Goal: Information Seeking & Learning: Compare options

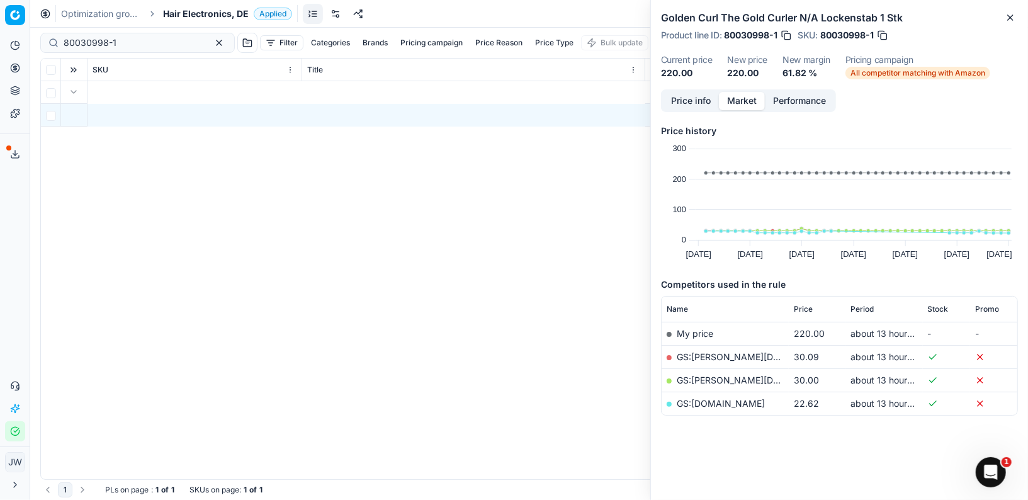
scroll to position [0, 720]
click at [24, 76] on button "Pricing" at bounding box center [15, 68] width 20 height 20
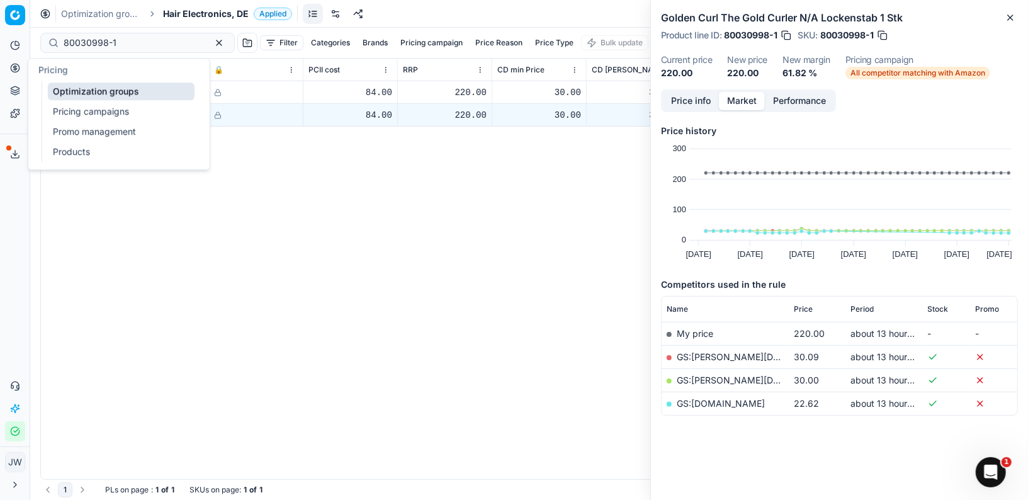
click at [69, 100] on link "Optimization groups" at bounding box center [121, 91] width 147 height 18
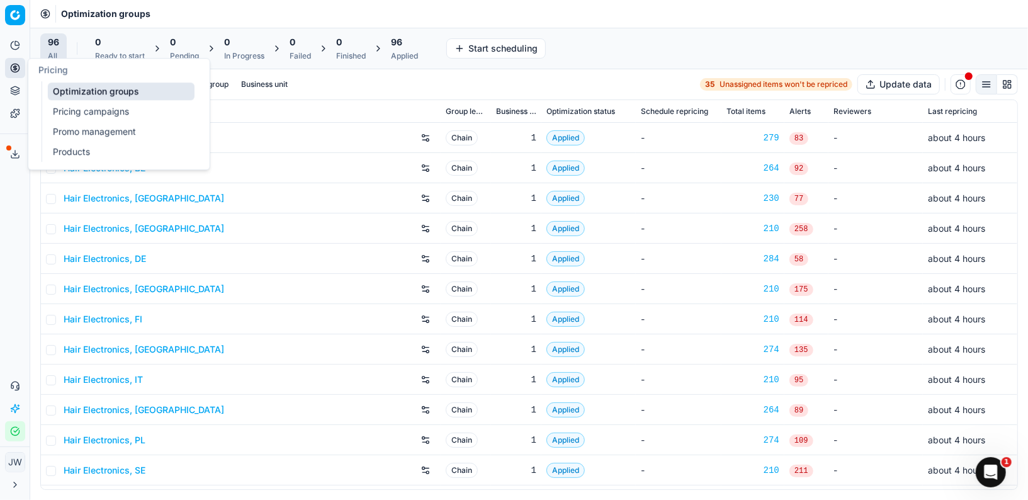
click at [281, 133] on div "Hair Electronics, AT" at bounding box center [250, 138] width 372 height 20
click at [84, 93] on div at bounding box center [75, 84] width 71 height 20
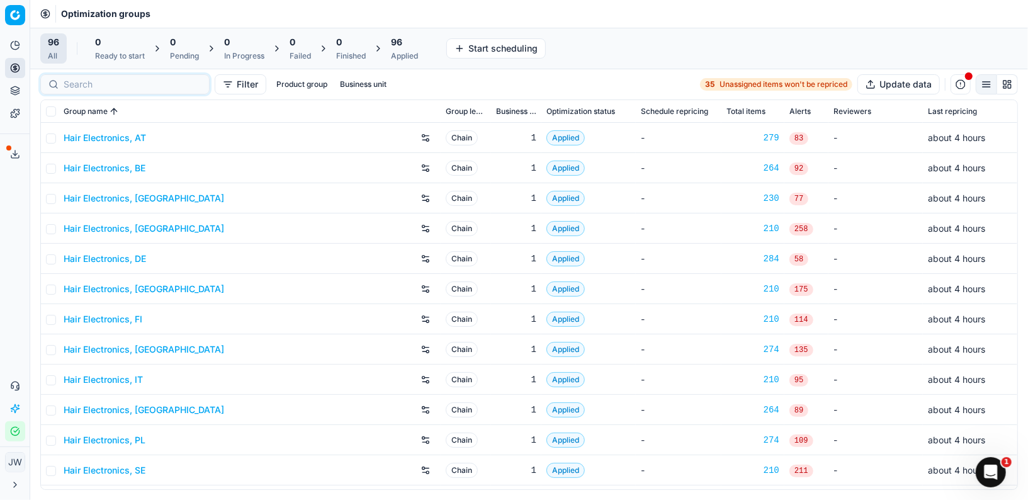
click at [84, 93] on div at bounding box center [124, 84] width 169 height 20
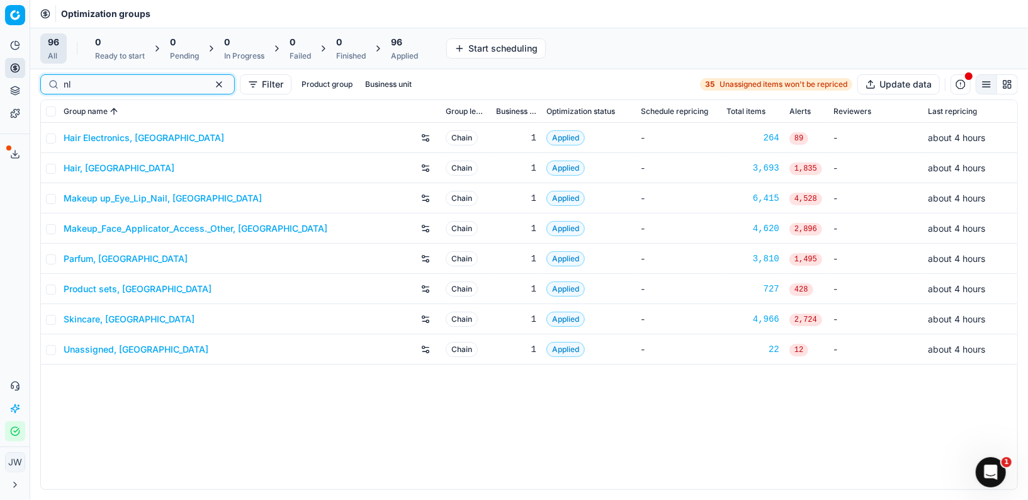
type input "nl"
click at [94, 250] on div "Parfum, [GEOGRAPHIC_DATA]" at bounding box center [250, 259] width 372 height 20
click at [95, 256] on link "Parfum, [GEOGRAPHIC_DATA]" at bounding box center [126, 259] width 124 height 13
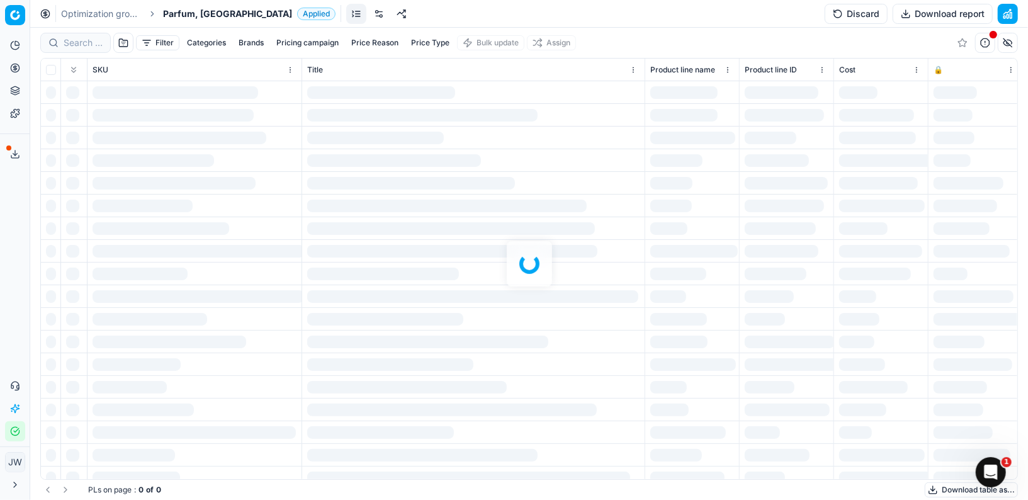
click at [80, 33] on div at bounding box center [529, 264] width 998 height 472
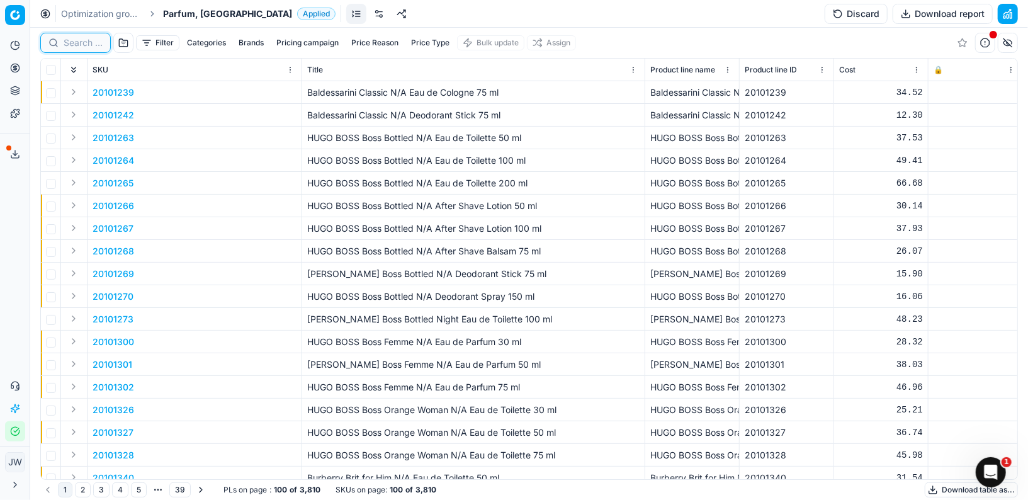
click at [77, 37] on input at bounding box center [83, 43] width 39 height 13
click at [77, 37] on input at bounding box center [133, 43] width 138 height 13
paste input "80010171-100"
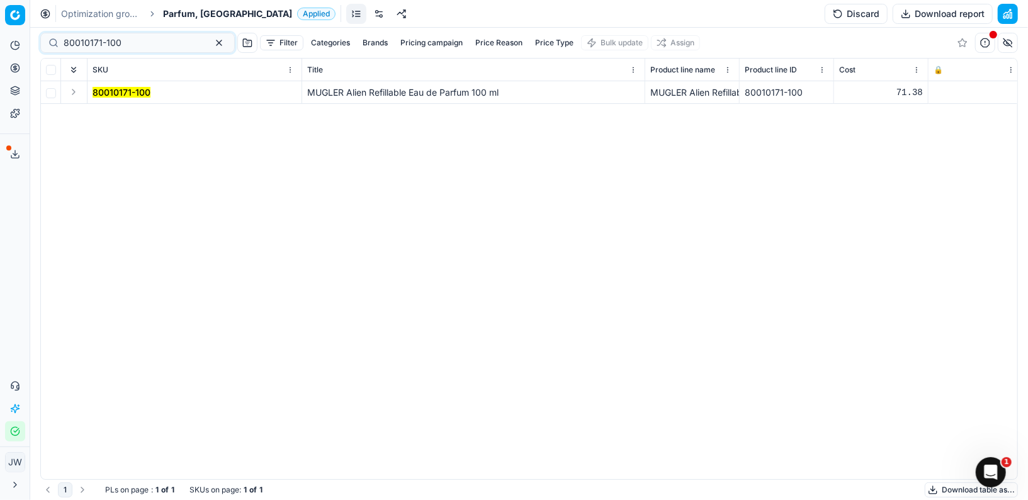
click at [77, 89] on button "Expand" at bounding box center [73, 91] width 15 height 15
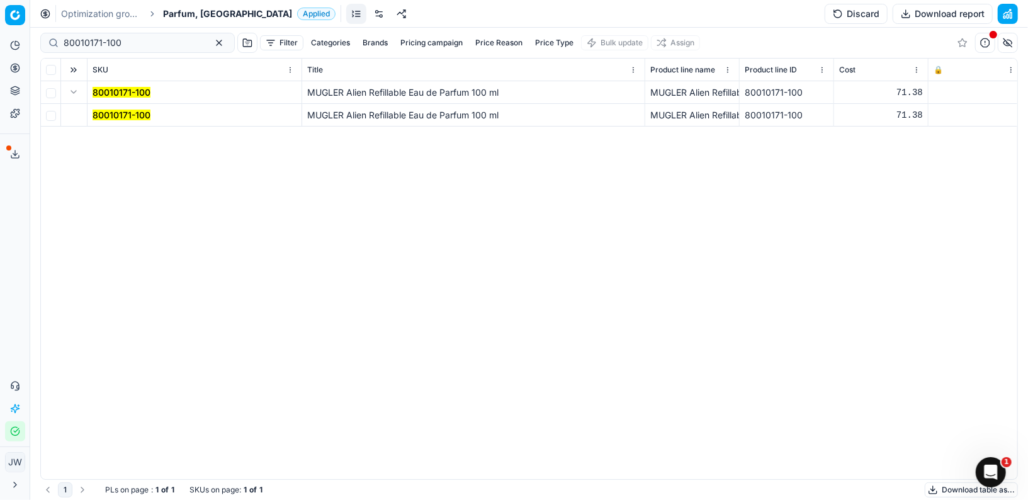
click at [111, 111] on mark "80010171-100" at bounding box center [122, 115] width 58 height 11
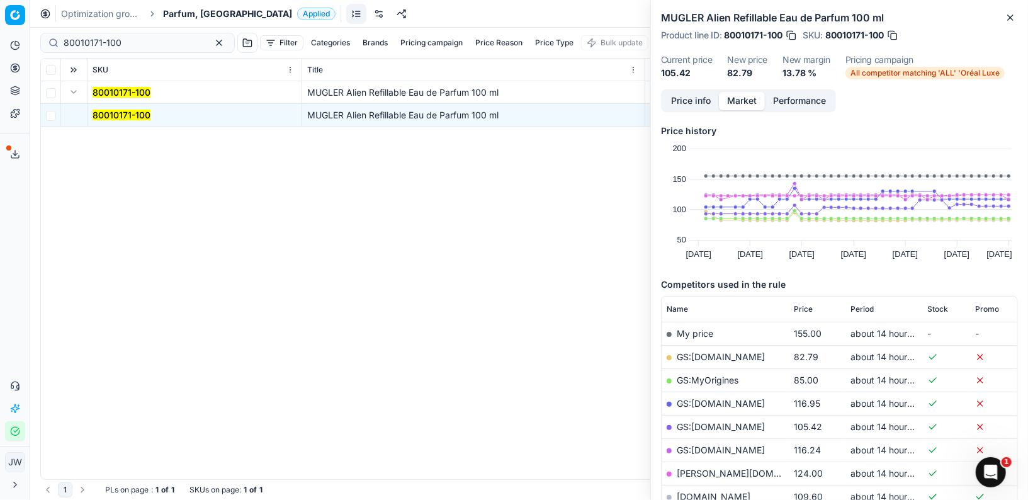
click at [755, 106] on button "Market" at bounding box center [742, 101] width 46 height 18
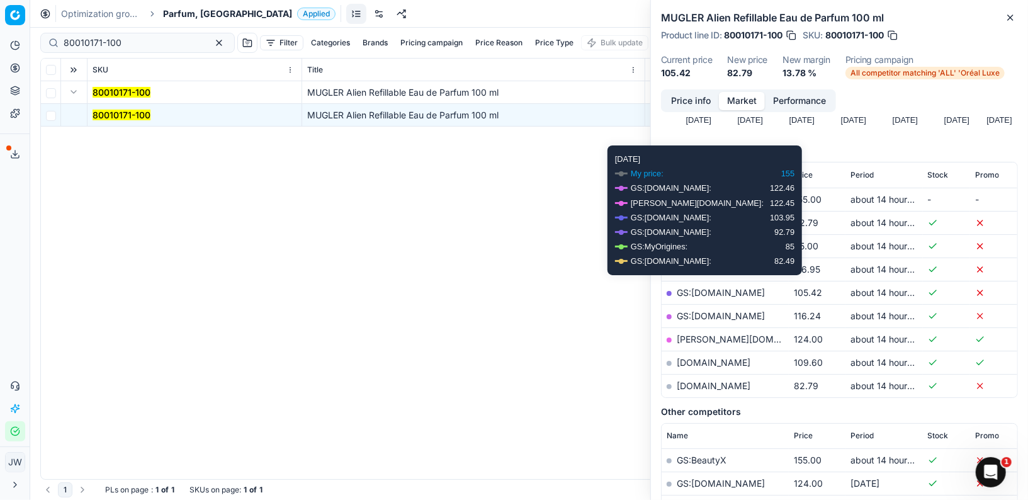
scroll to position [135, 0]
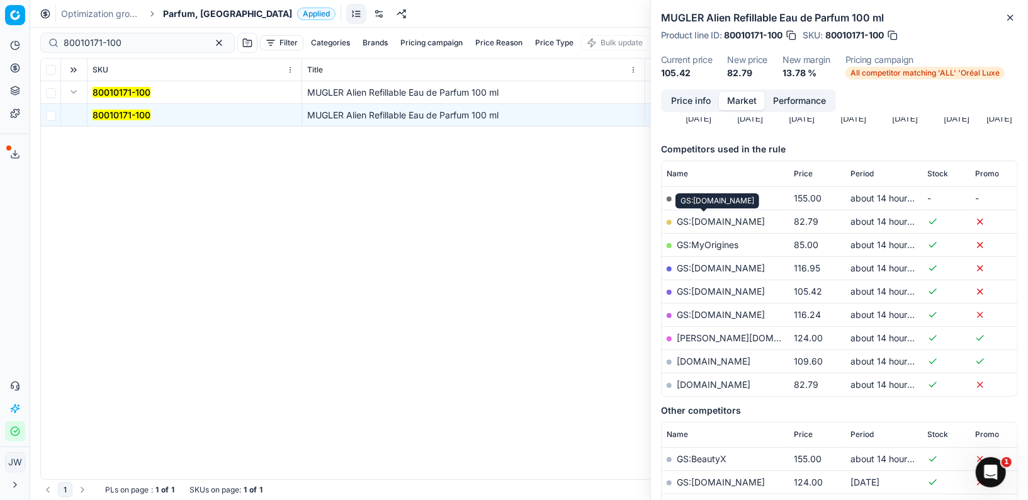
click at [708, 219] on link "GS:[DOMAIN_NAME]" at bounding box center [721, 221] width 88 height 11
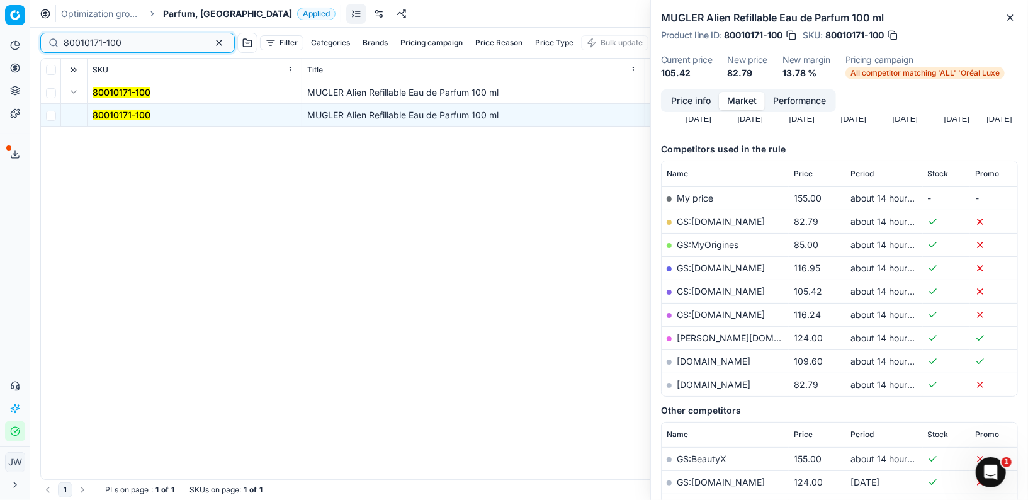
drag, startPoint x: 142, startPoint y: 48, endPoint x: 42, endPoint y: 26, distance: 102.7
click at [42, 26] on div "Optimization groups Parfum, [GEOGRAPHIC_DATA] Applied Discard Download report 8…" at bounding box center [529, 250] width 998 height 500
paste input "89"
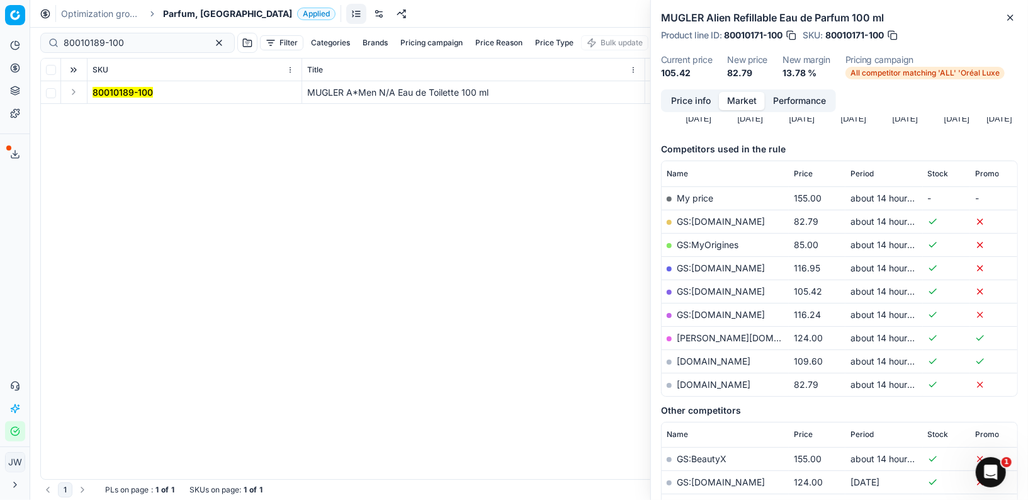
click at [74, 94] on button "Expand" at bounding box center [73, 91] width 15 height 15
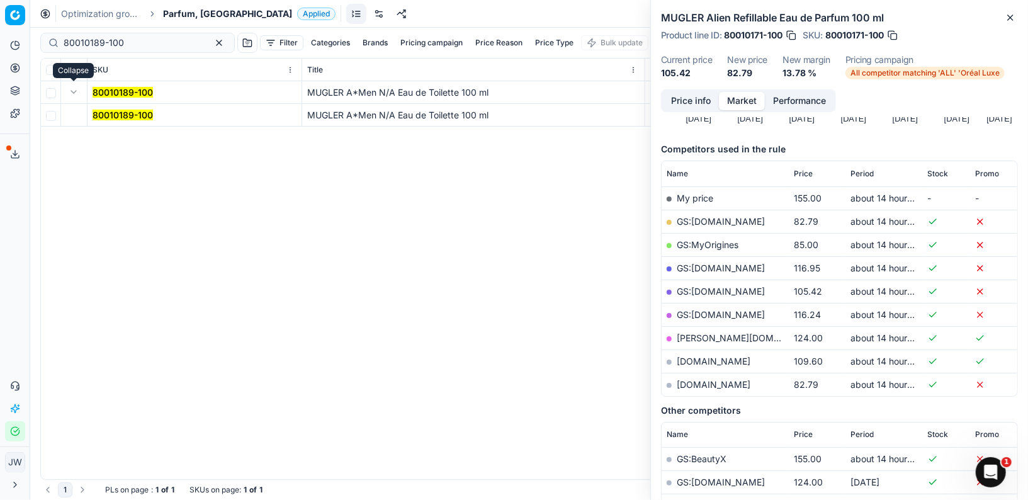
click at [109, 105] on td "80010189-100" at bounding box center [195, 115] width 215 height 23
click at [110, 111] on mark "80010189-100" at bounding box center [123, 115] width 60 height 11
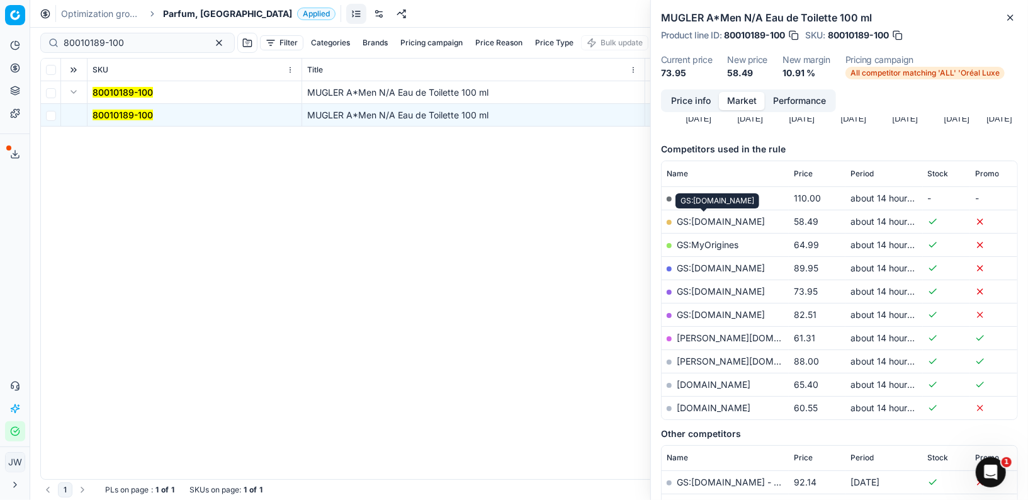
click at [696, 217] on link "GS:[DOMAIN_NAME]" at bounding box center [721, 221] width 88 height 11
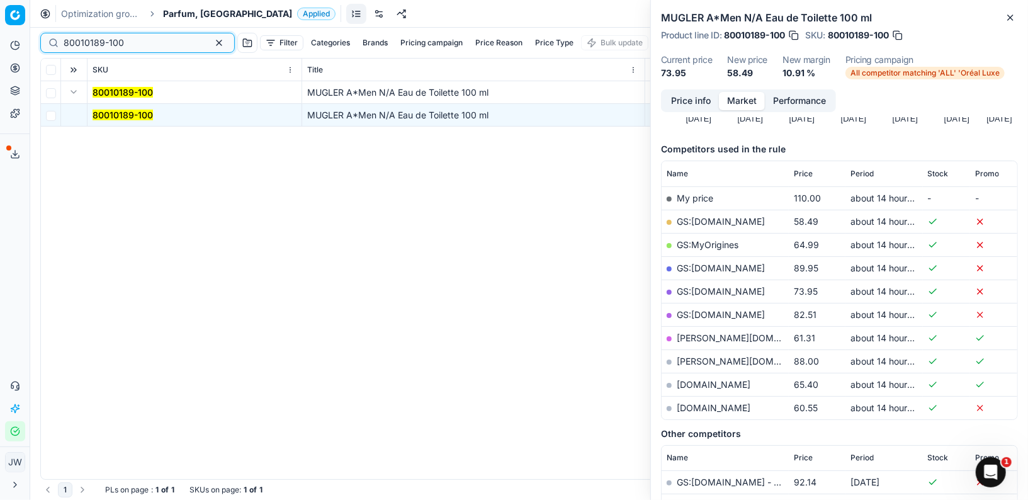
drag, startPoint x: 152, startPoint y: 47, endPoint x: 62, endPoint y: 11, distance: 96.7
click at [62, 11] on div "Optimization groups Parfum, [GEOGRAPHIC_DATA] Applied Discard Download report 8…" at bounding box center [529, 250] width 998 height 500
paste input "24760"
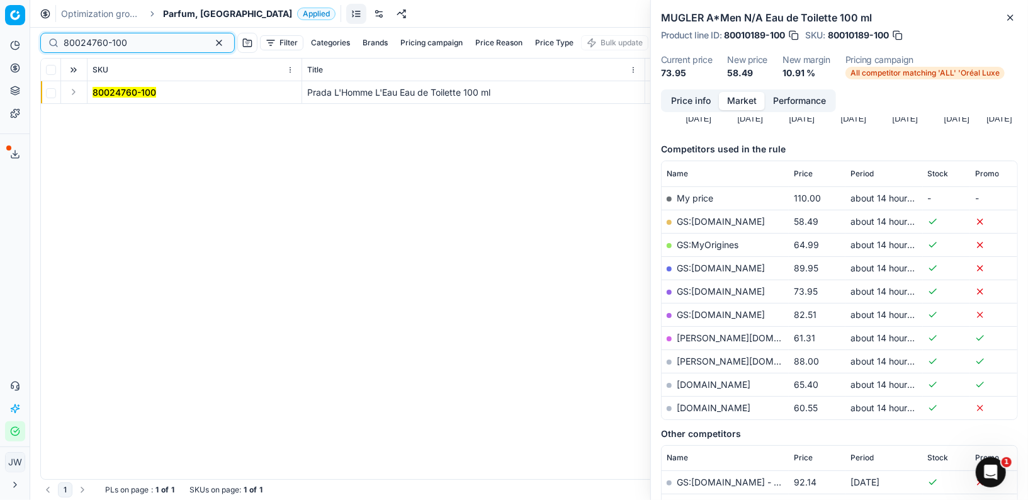
type input "80024760-100"
click at [71, 94] on button "Expand" at bounding box center [73, 91] width 15 height 15
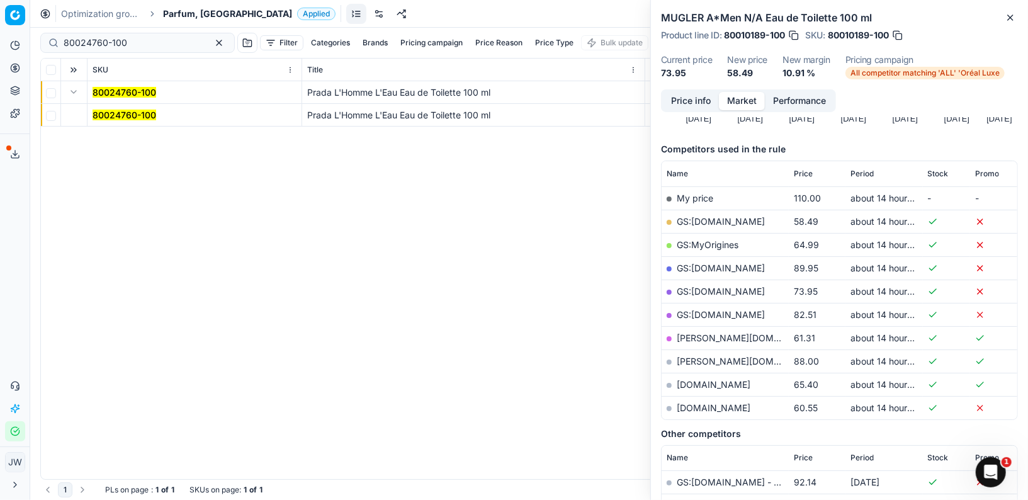
click at [126, 110] on mark "80024760-100" at bounding box center [125, 115] width 64 height 11
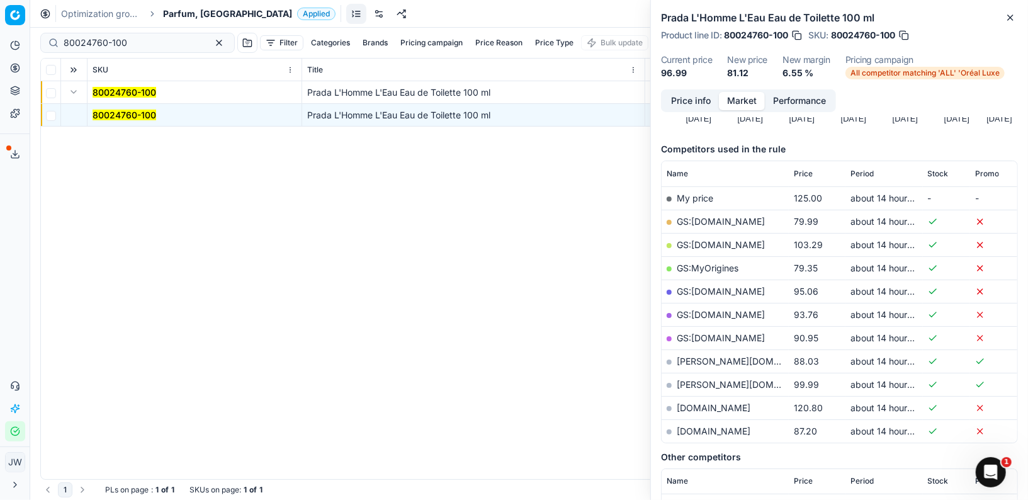
click at [681, 100] on button "Price info" at bounding box center [691, 101] width 56 height 18
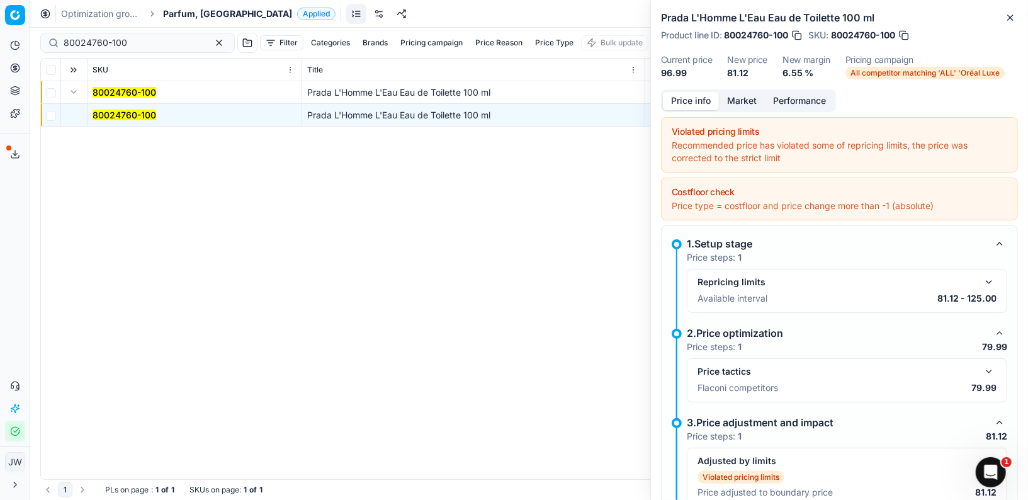
click at [987, 375] on button "button" at bounding box center [989, 371] width 15 height 15
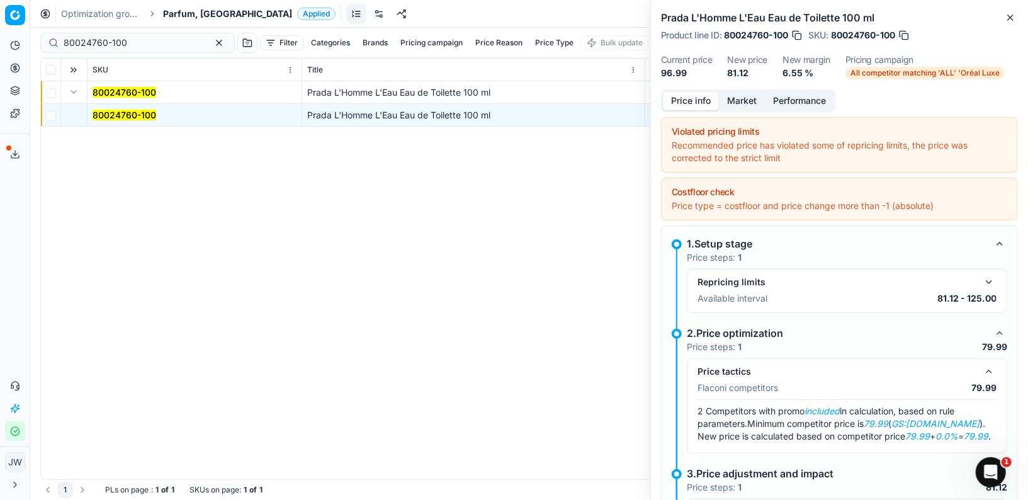
click at [749, 94] on button "Market" at bounding box center [742, 101] width 46 height 18
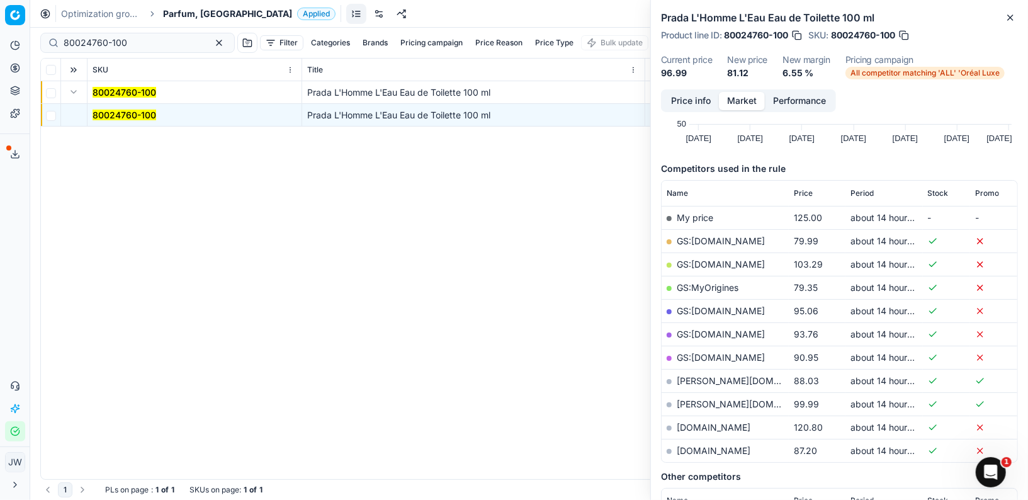
scroll to position [117, 0]
click at [704, 238] on link "GS:[DOMAIN_NAME]" at bounding box center [721, 240] width 88 height 11
click at [212, 40] on button "button" at bounding box center [219, 42] width 15 height 15
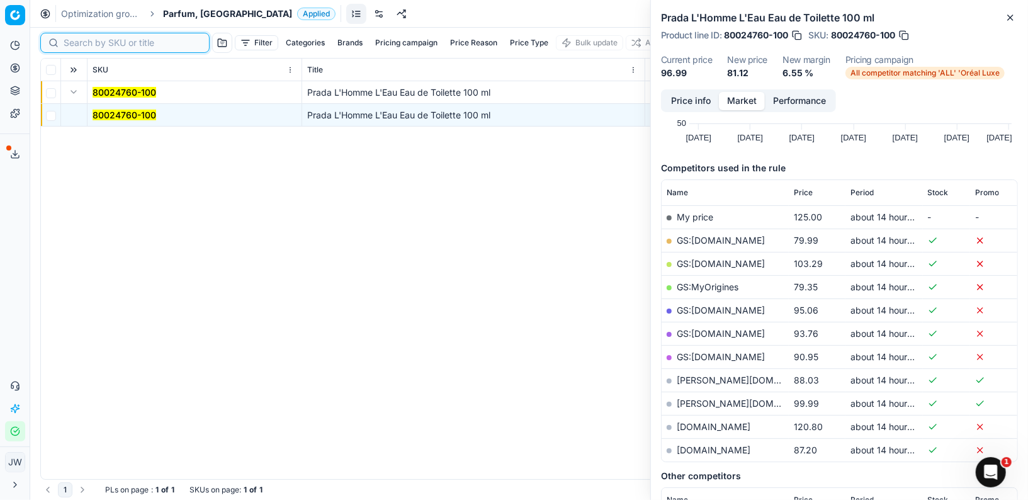
click at [86, 43] on input at bounding box center [133, 43] width 138 height 13
paste input "80060302-1"
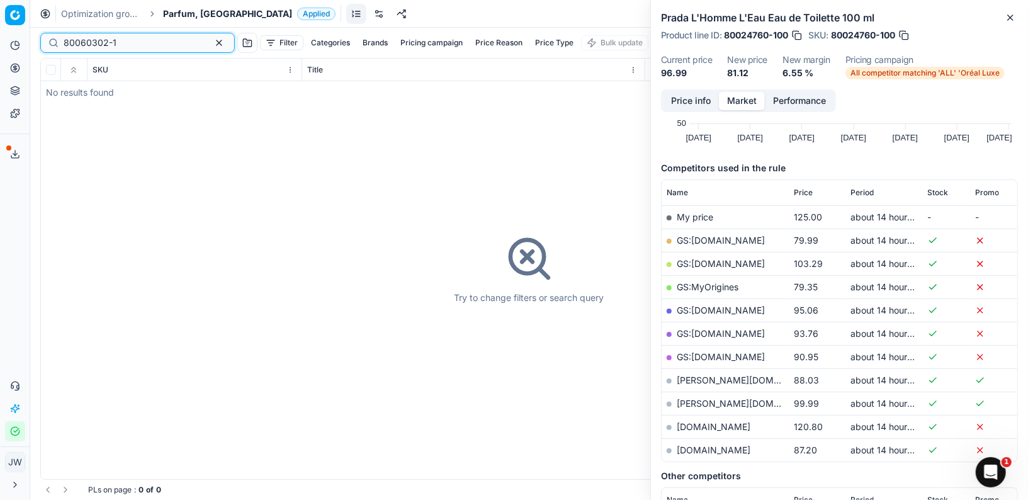
type input "80060302-1"
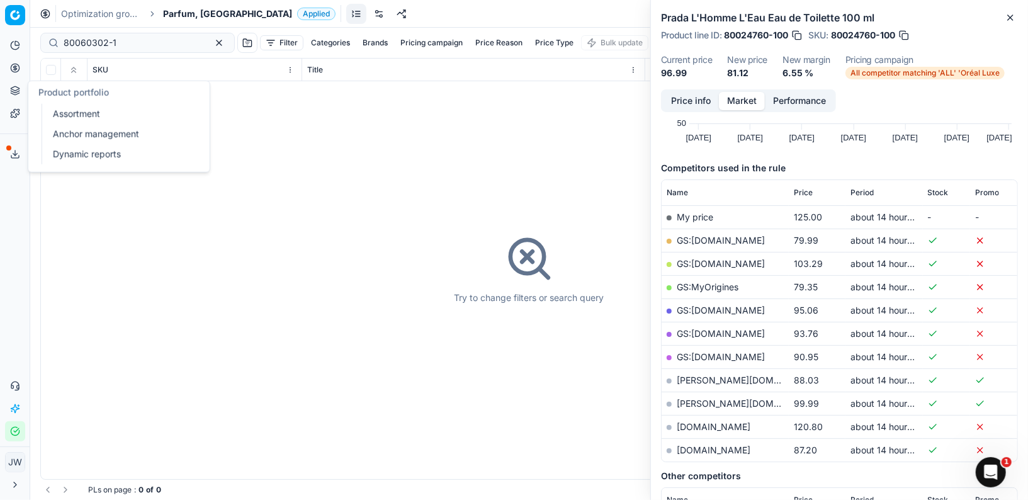
click at [11, 86] on icon at bounding box center [15, 91] width 10 height 10
click at [59, 110] on link "Assortment" at bounding box center [121, 114] width 147 height 18
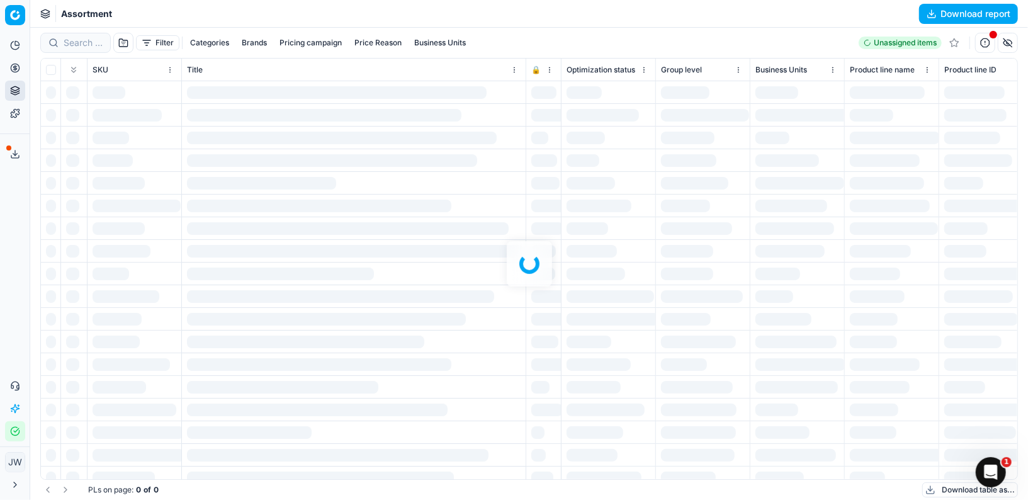
click at [81, 44] on div at bounding box center [529, 264] width 998 height 472
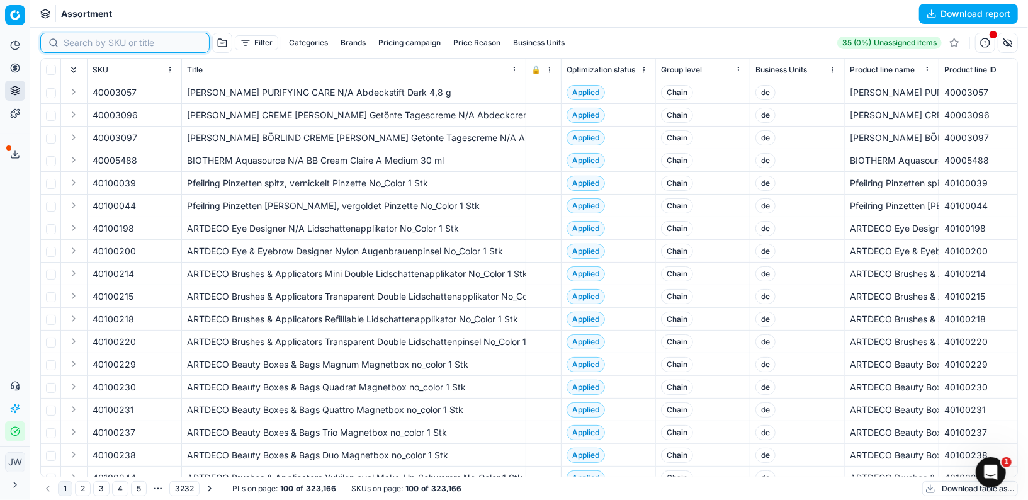
click at [81, 44] on input at bounding box center [133, 43] width 138 height 13
paste input "80060302-1"
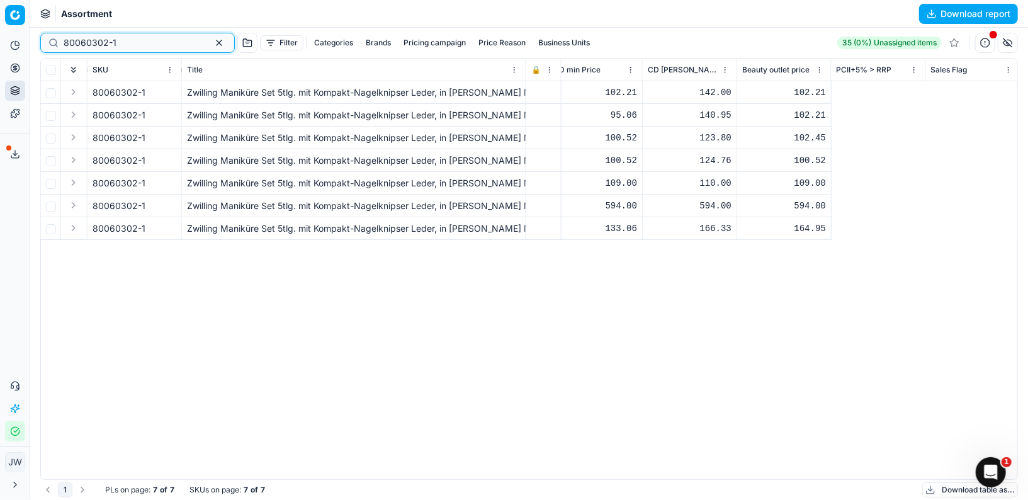
scroll to position [0, 809]
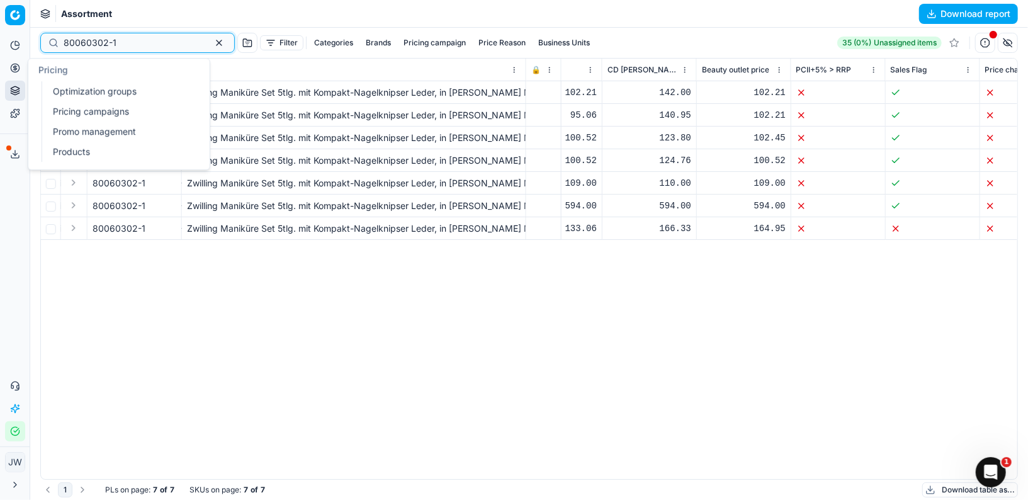
type input "80060302-1"
click at [17, 65] on icon at bounding box center [15, 68] width 10 height 10
click at [79, 90] on link "Optimization groups" at bounding box center [121, 91] width 147 height 18
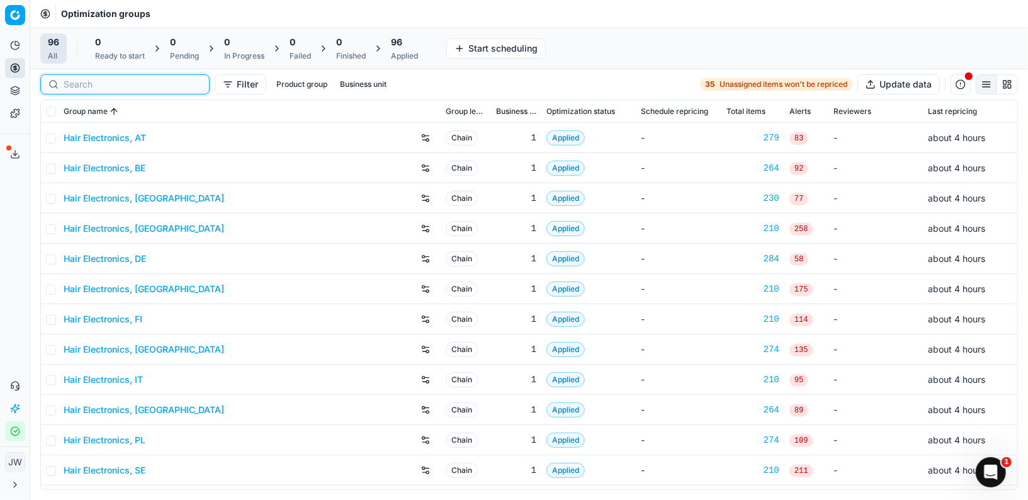
click at [76, 89] on input at bounding box center [133, 84] width 138 height 13
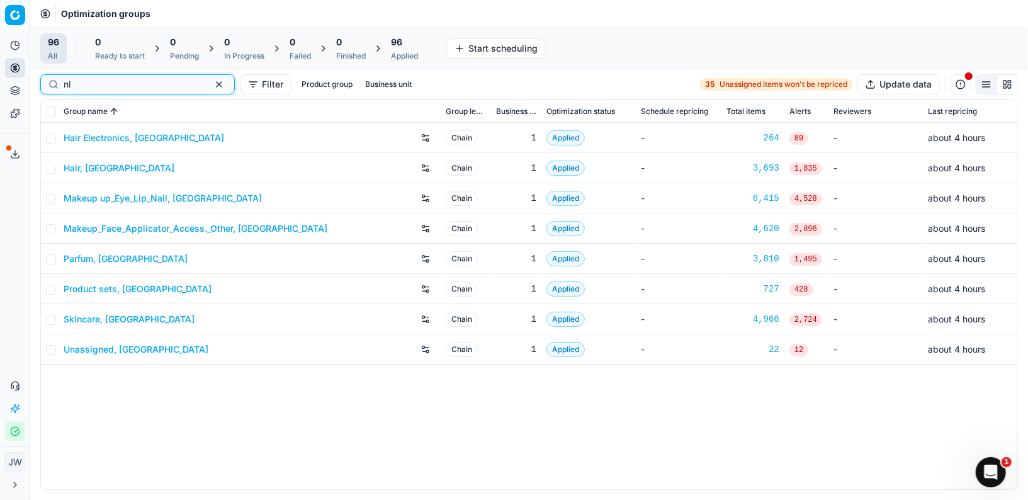
type input "nl"
click at [104, 201] on link "Makeup up_Eye_Lip_Nail, [GEOGRAPHIC_DATA]" at bounding box center [163, 198] width 198 height 13
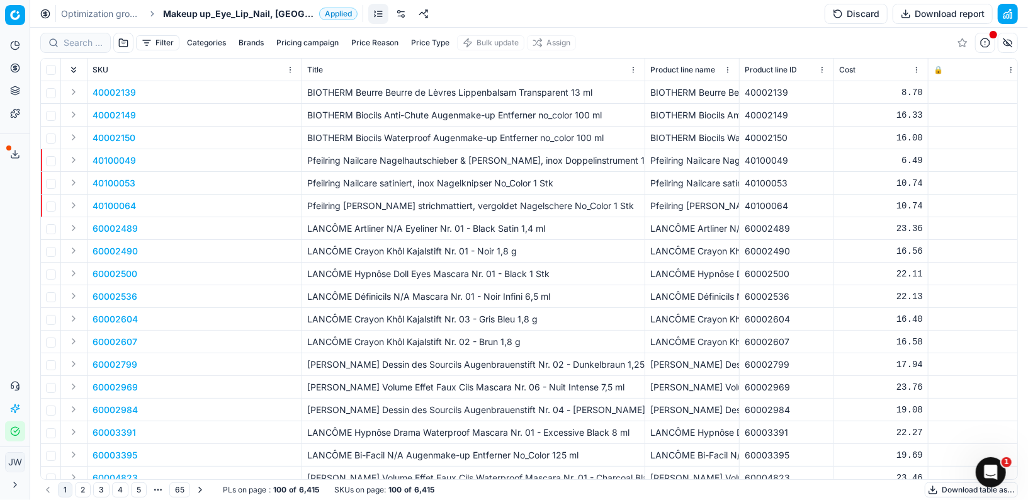
click at [76, 50] on div at bounding box center [75, 43] width 71 height 20
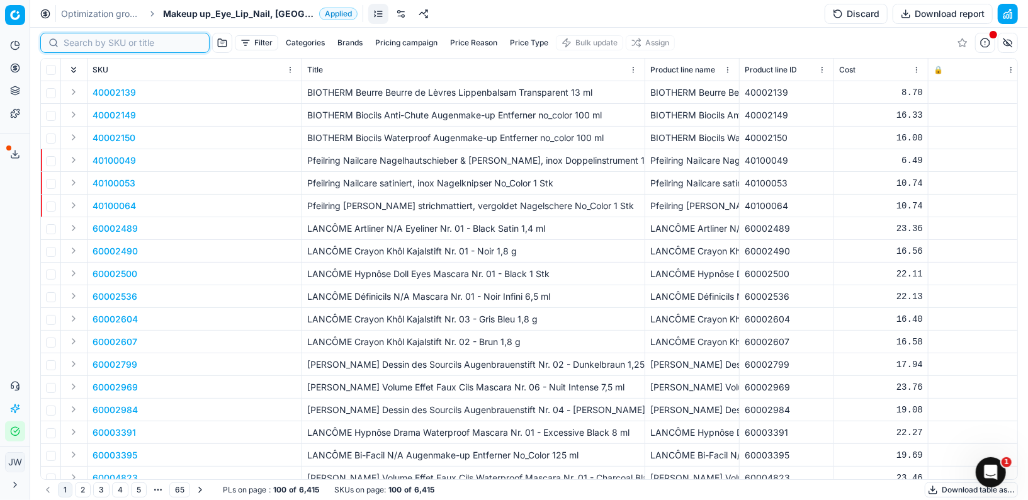
paste input "80060302-1"
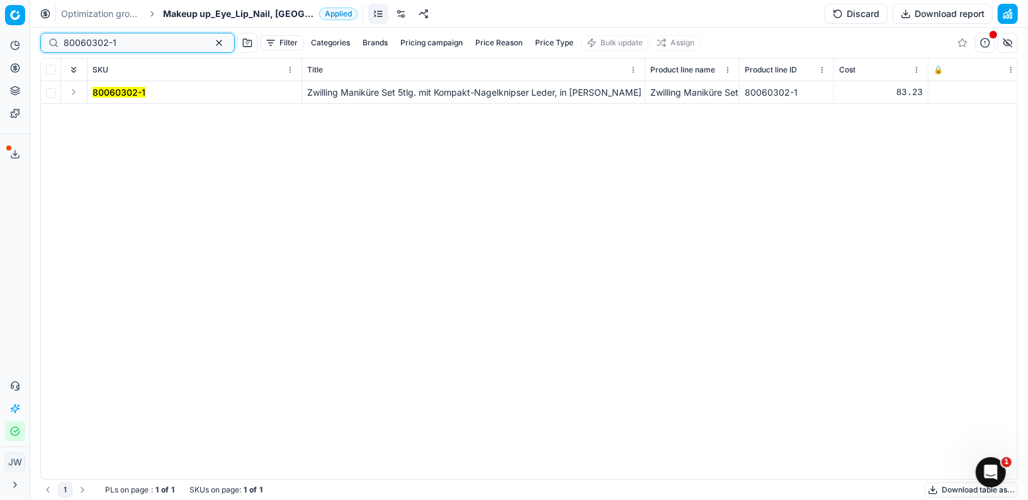
type input "80060302-1"
click at [72, 91] on button "Expand" at bounding box center [73, 91] width 15 height 15
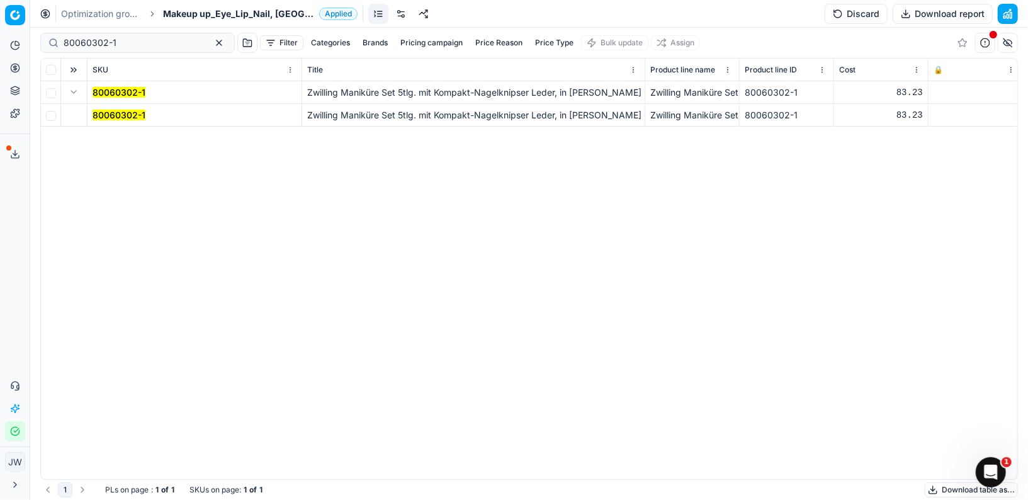
click at [124, 106] on td "80060302-1" at bounding box center [195, 115] width 215 height 23
click at [124, 114] on mark "80060302-1" at bounding box center [119, 115] width 53 height 11
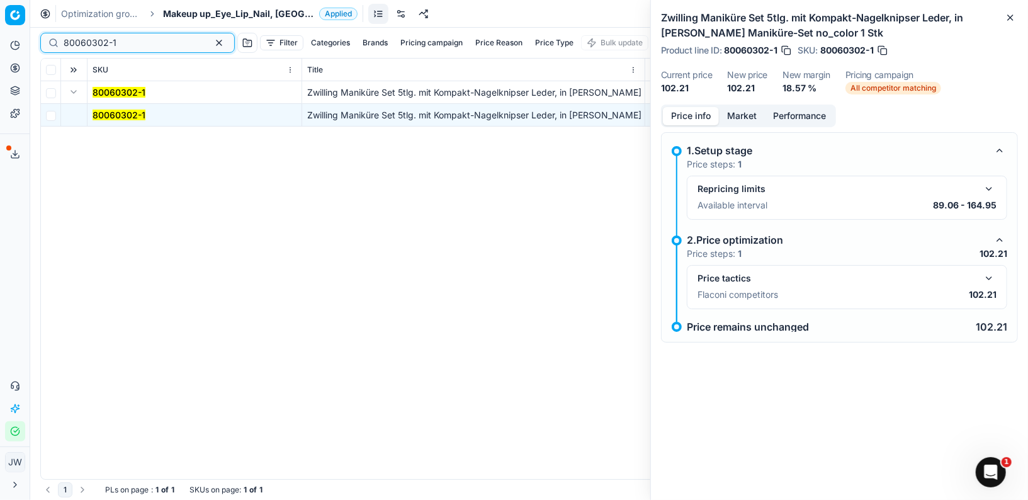
click at [149, 41] on input "80060302-1" at bounding box center [133, 43] width 138 height 13
click at [212, 42] on button "button" at bounding box center [219, 42] width 15 height 15
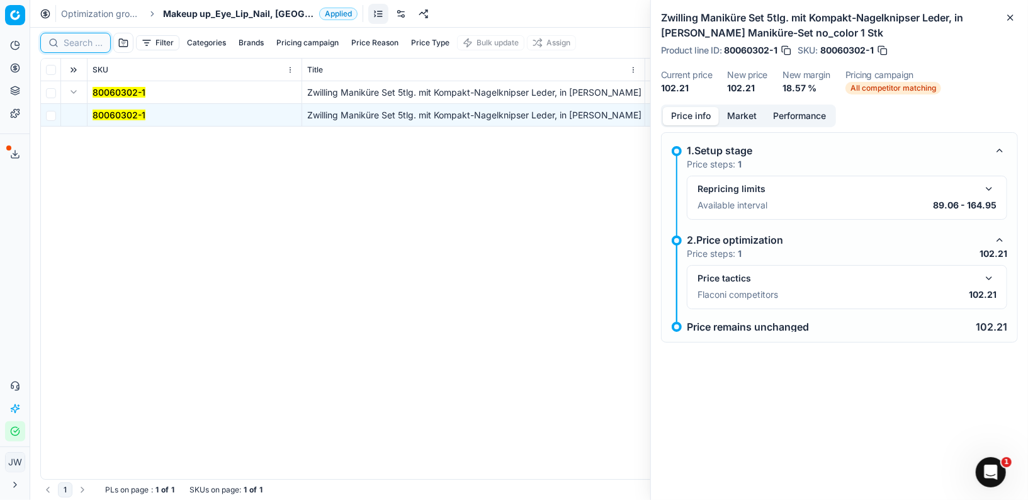
click at [74, 42] on input at bounding box center [83, 43] width 39 height 13
paste input "80061826-150"
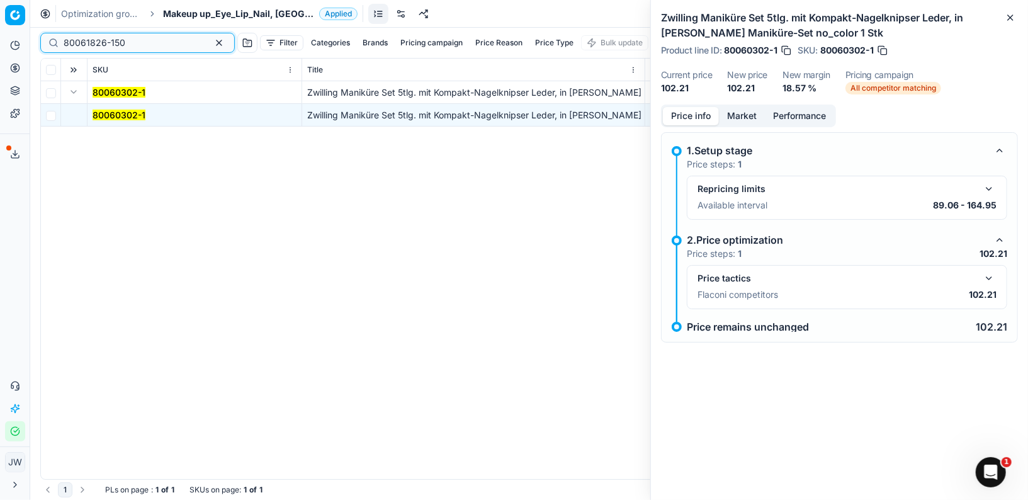
type input "80061826-150"
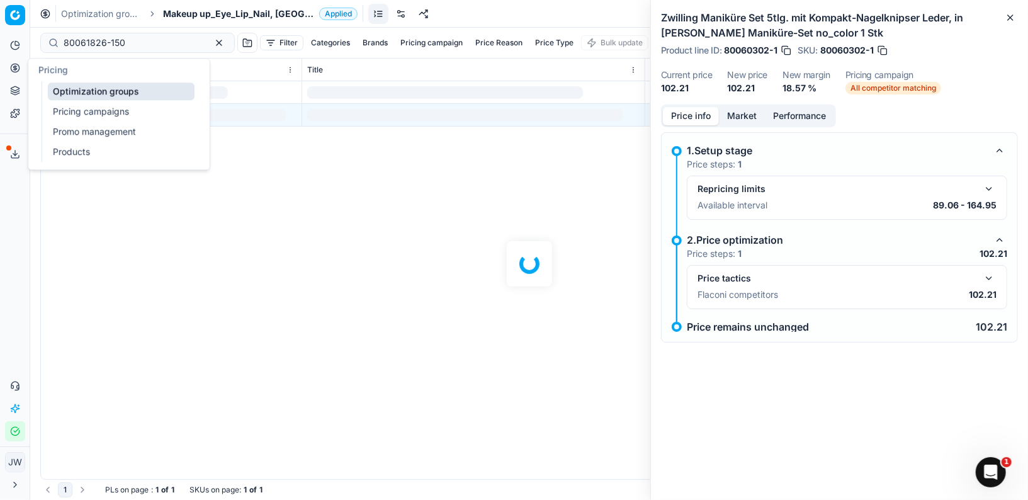
click at [13, 70] on icon at bounding box center [15, 68] width 10 height 10
click at [64, 88] on link "Optimization groups" at bounding box center [121, 91] width 147 height 18
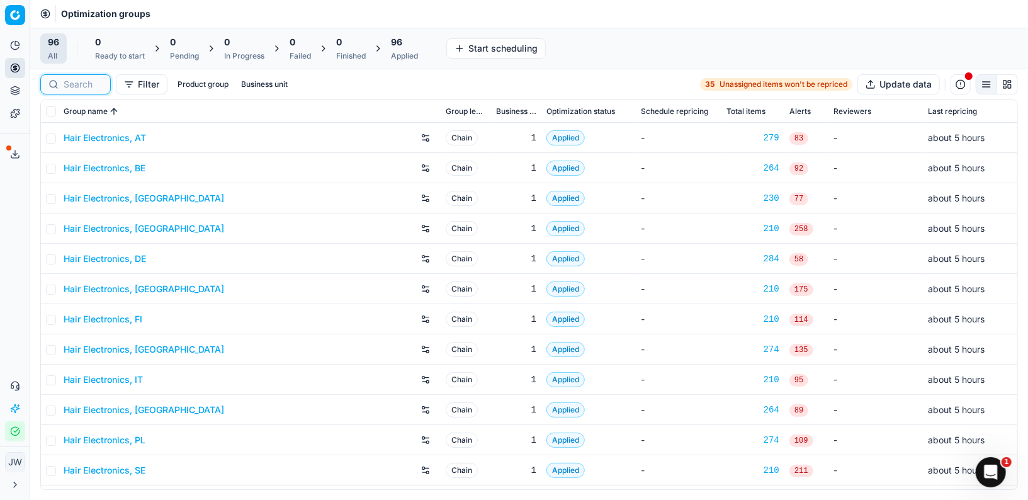
click at [82, 84] on input at bounding box center [83, 84] width 39 height 13
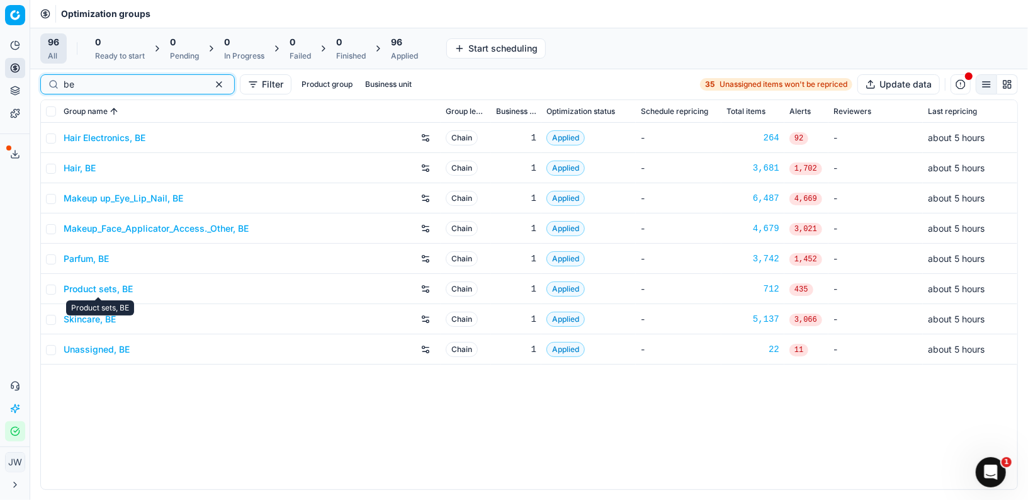
type input "be"
click at [84, 258] on link "Parfum, BE" at bounding box center [86, 259] width 45 height 13
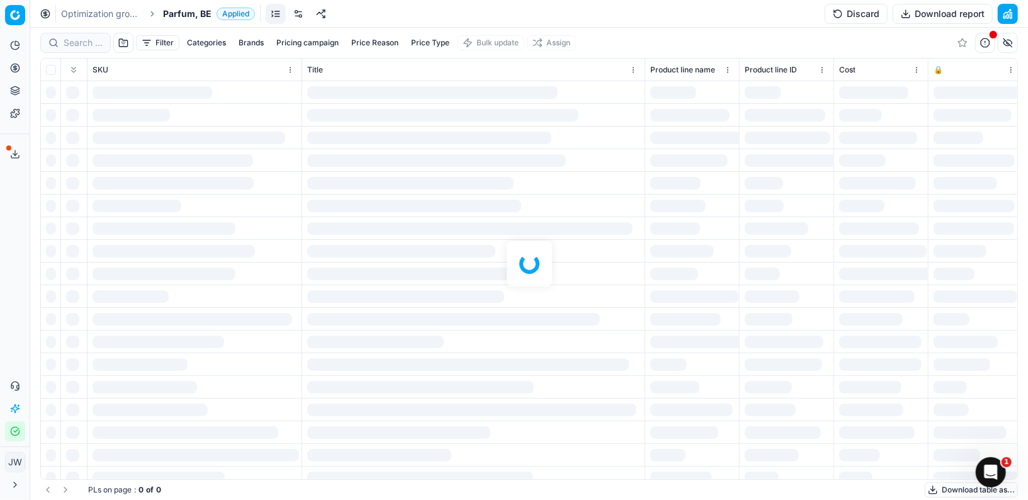
click at [71, 40] on div at bounding box center [529, 264] width 998 height 472
click at [84, 40] on input at bounding box center [83, 43] width 39 height 13
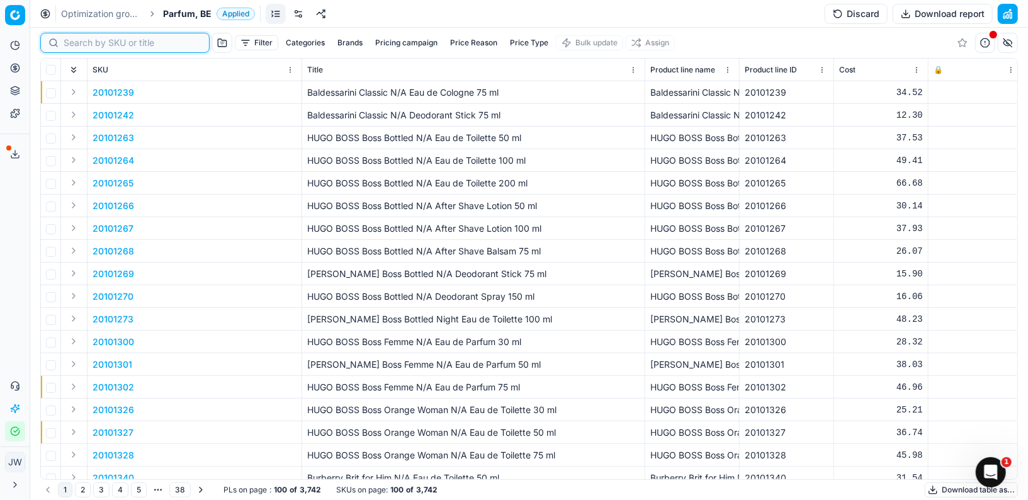
paste input "80061826-150"
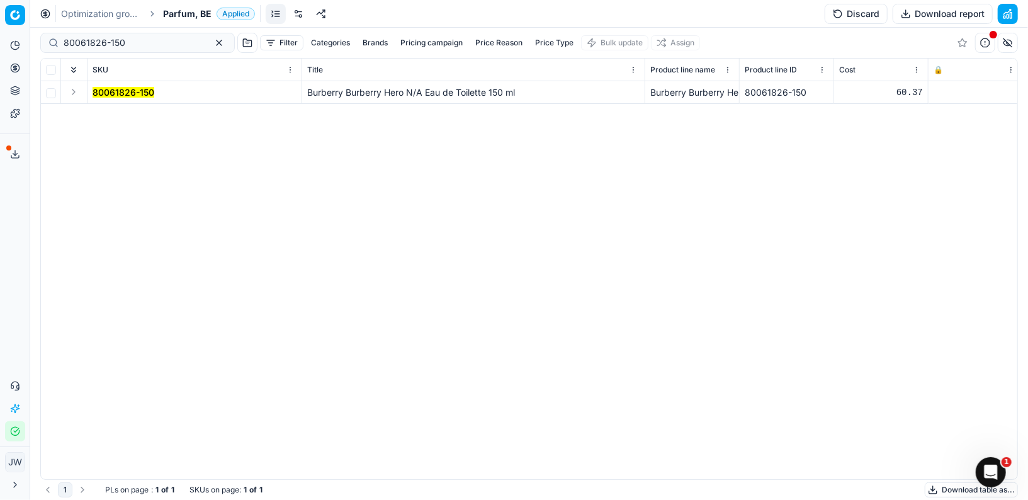
click at [75, 91] on button "Expand" at bounding box center [73, 91] width 15 height 15
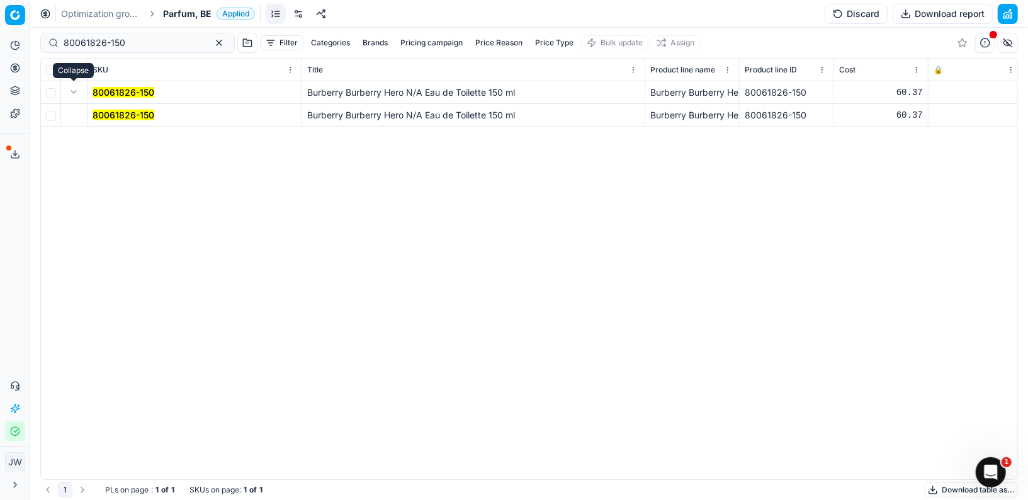
click at [119, 111] on mark "80061826-150" at bounding box center [124, 115] width 62 height 11
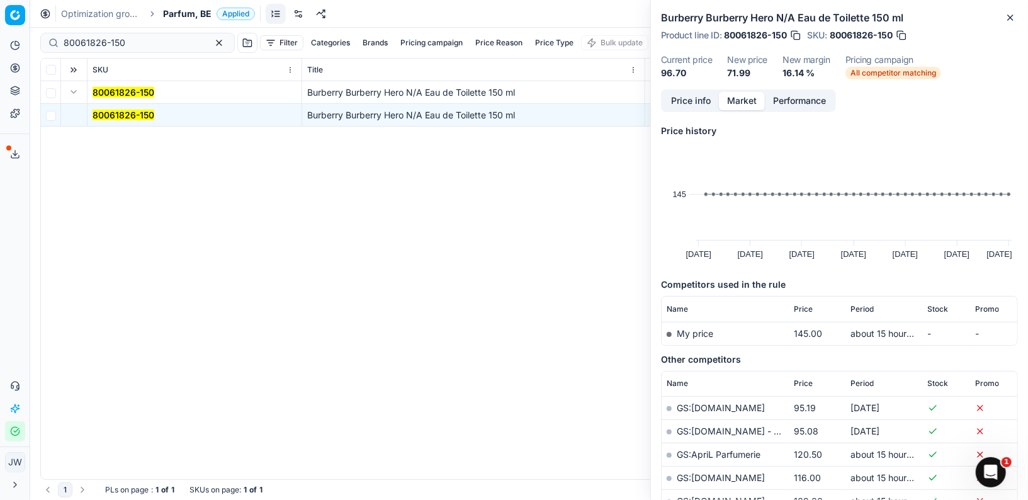
click at [735, 99] on button "Market" at bounding box center [742, 101] width 46 height 18
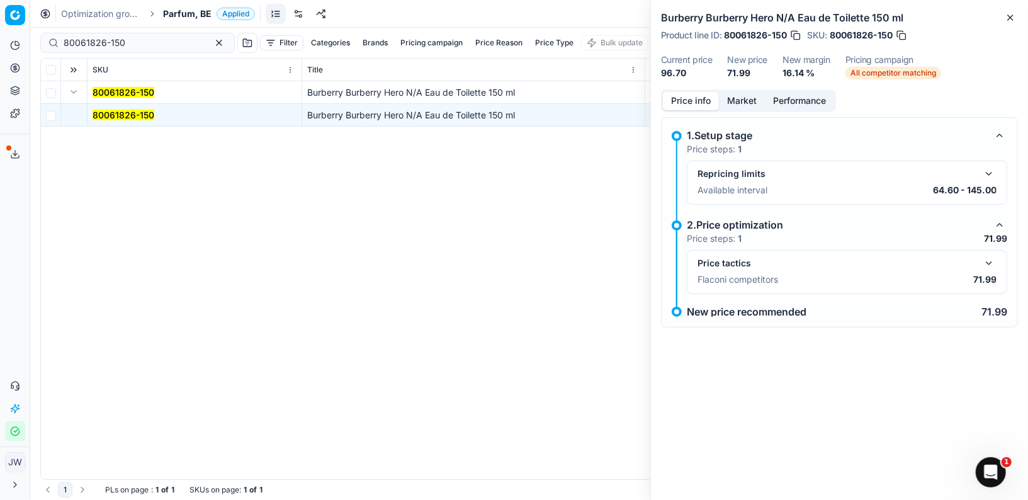
click at [697, 99] on button "Price info" at bounding box center [691, 101] width 56 height 18
click at [989, 263] on button "button" at bounding box center [989, 263] width 15 height 15
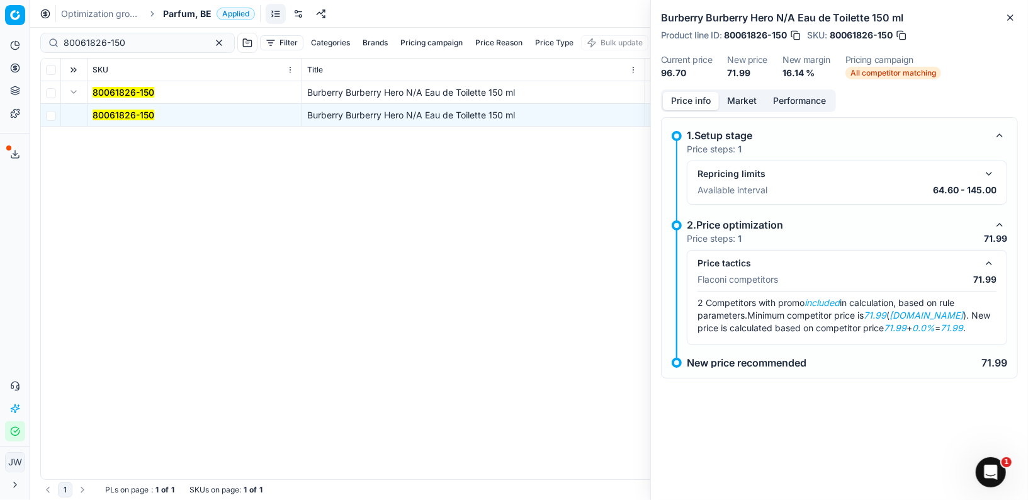
click at [740, 98] on button "Market" at bounding box center [742, 101] width 46 height 18
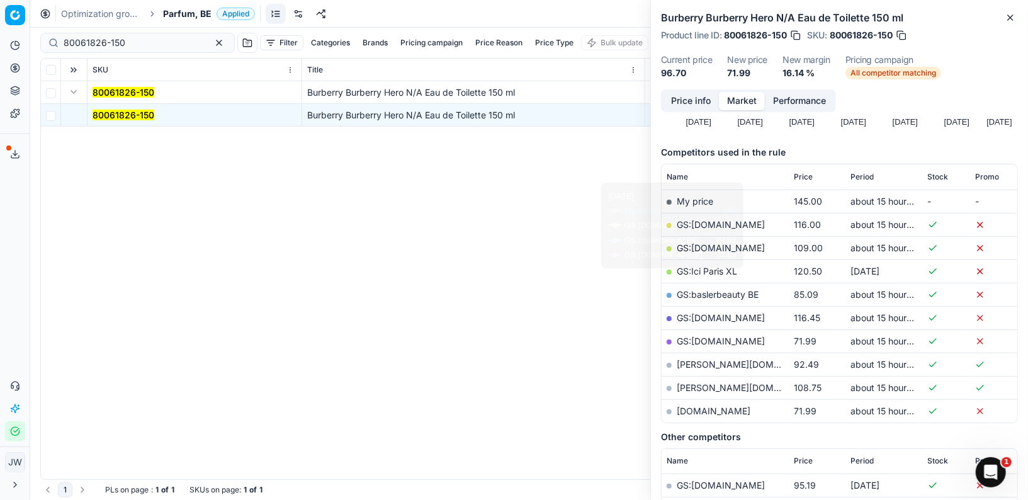
scroll to position [135, 0]
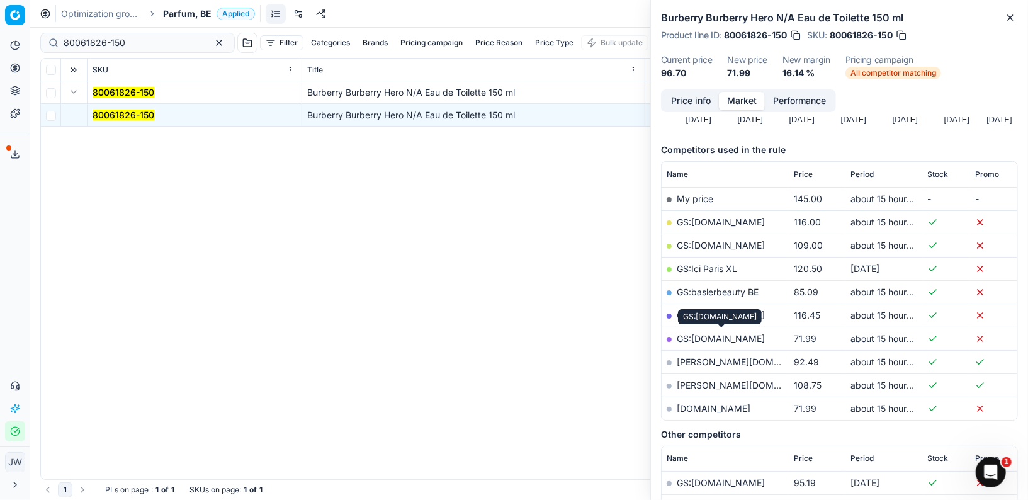
click at [724, 333] on link "GS:[DOMAIN_NAME]" at bounding box center [721, 338] width 88 height 11
click at [141, 35] on div "80061826-150" at bounding box center [137, 43] width 195 height 20
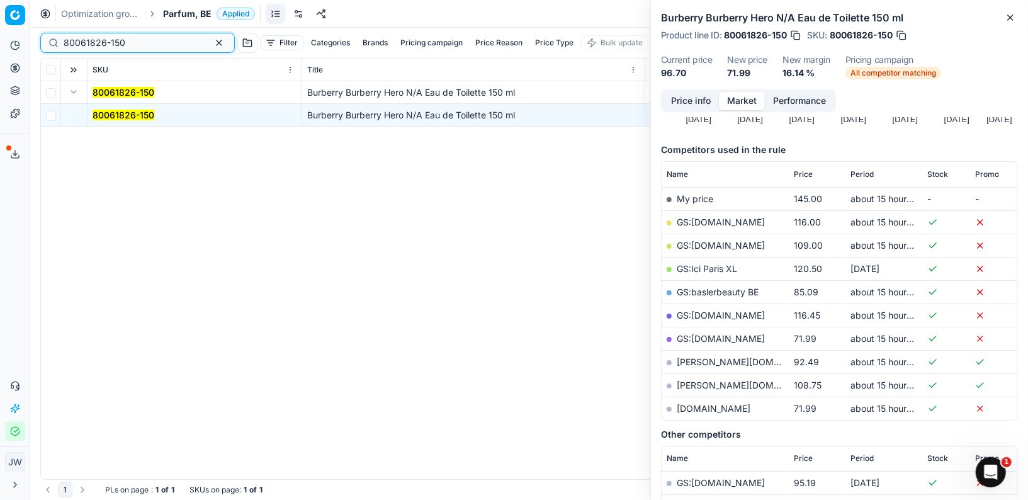
drag, startPoint x: 145, startPoint y: 37, endPoint x: 1, endPoint y: -3, distance: 149.6
click at [1, 0] on html "Pricing platform Analytics Pricing Product portfolio Templates Export service 0…" at bounding box center [514, 250] width 1028 height 500
paste input "58956-3"
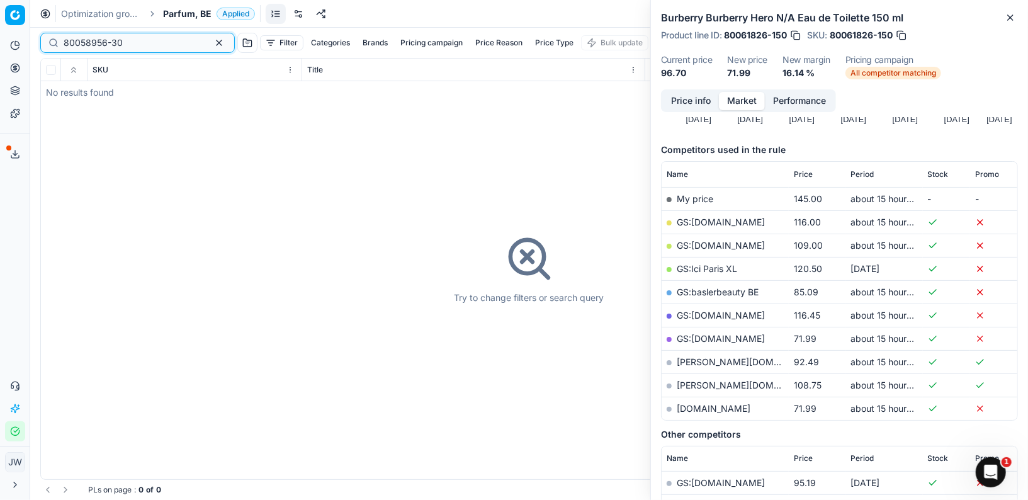
type input "80058956-30"
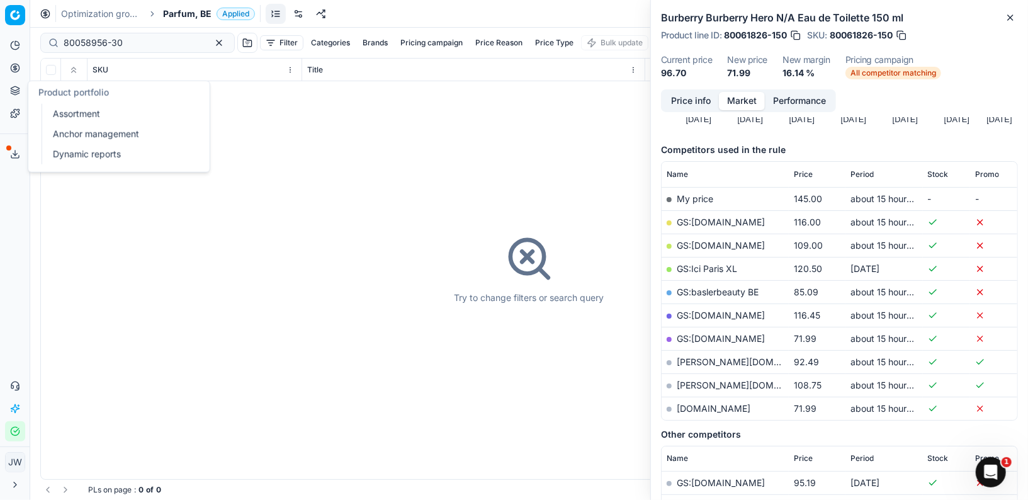
click at [13, 84] on button "Product portfolio" at bounding box center [15, 91] width 20 height 20
click at [64, 112] on link "Assortment" at bounding box center [121, 114] width 147 height 18
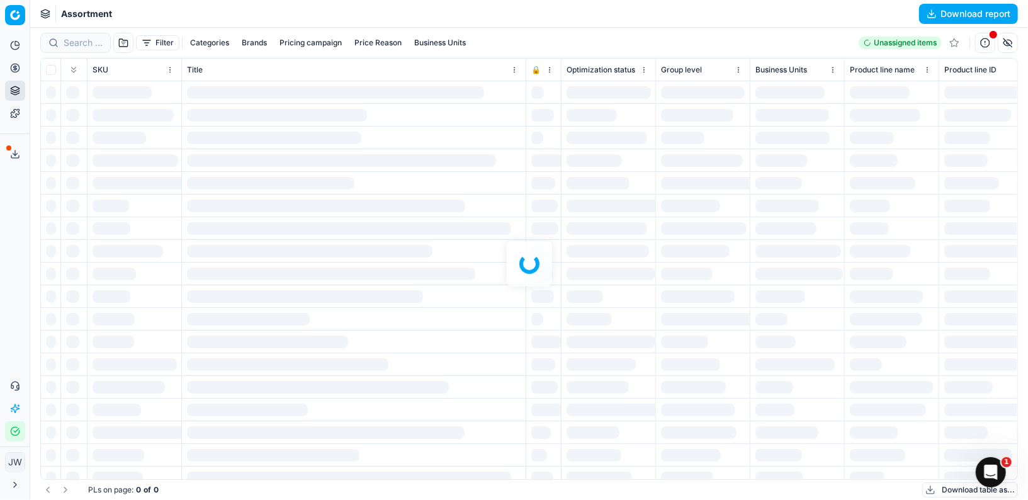
click at [78, 42] on div at bounding box center [529, 264] width 998 height 472
click at [81, 42] on div at bounding box center [529, 264] width 998 height 472
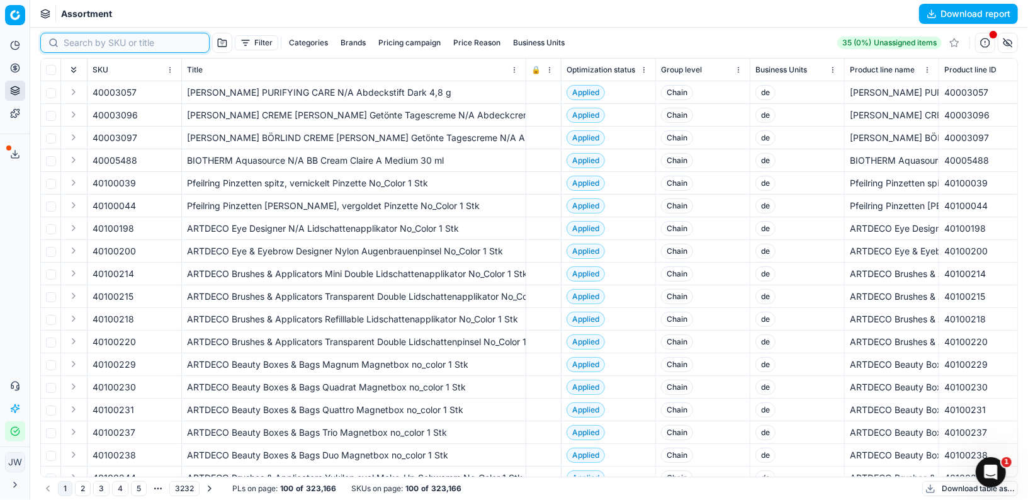
click at [81, 42] on input at bounding box center [133, 43] width 138 height 13
paste input "80058956-30"
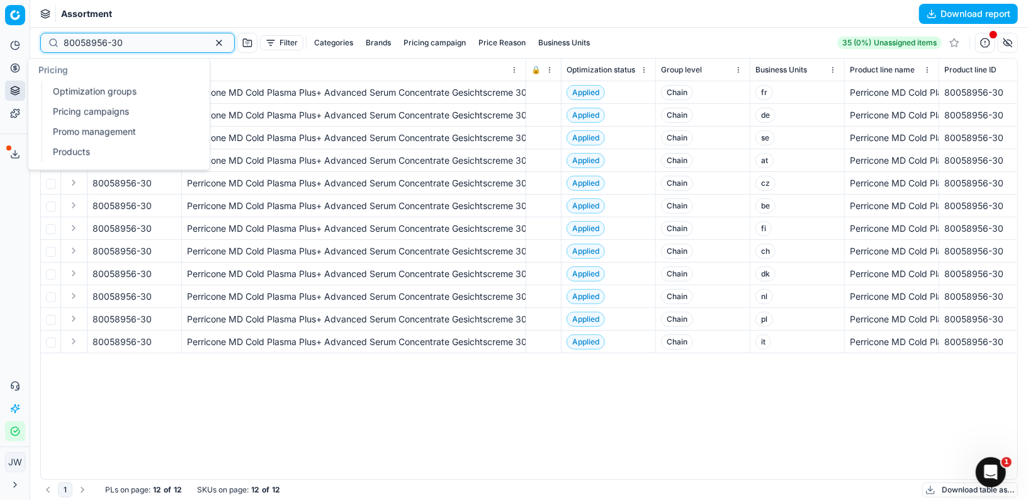
type input "80058956-30"
click at [16, 68] on icon at bounding box center [14, 67] width 3 height 3
click at [64, 84] on link "Optimization groups" at bounding box center [121, 91] width 147 height 18
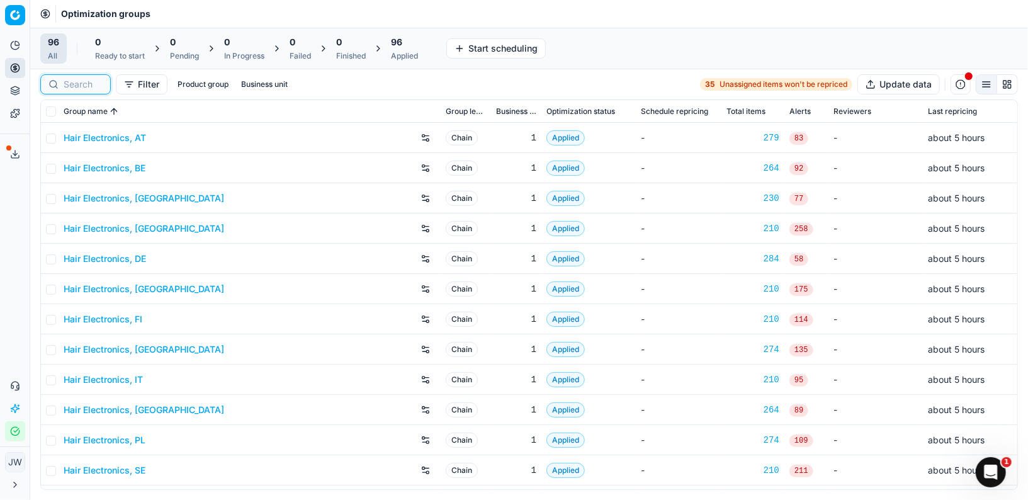
click at [74, 86] on input at bounding box center [83, 84] width 39 height 13
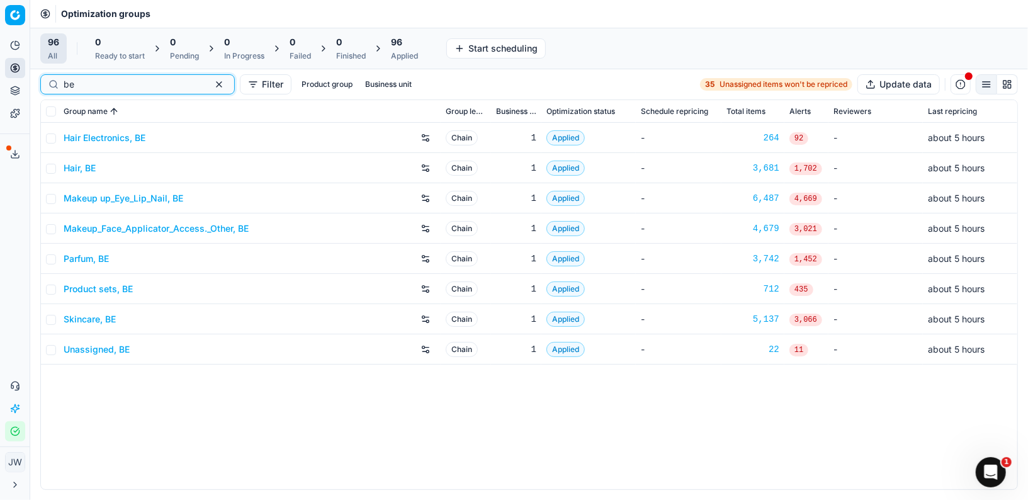
type input "be"
click at [82, 322] on link "Skincare, BE" at bounding box center [90, 319] width 52 height 13
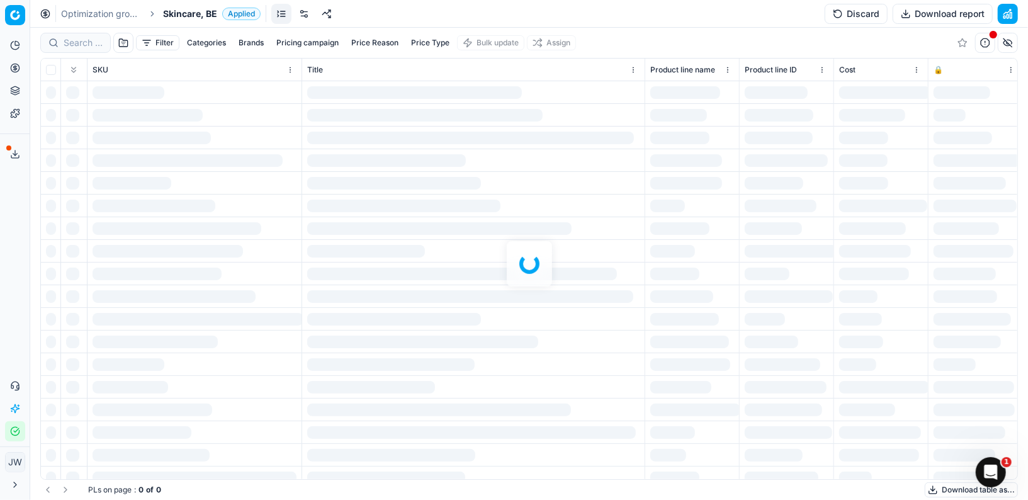
click at [83, 35] on div at bounding box center [529, 264] width 998 height 472
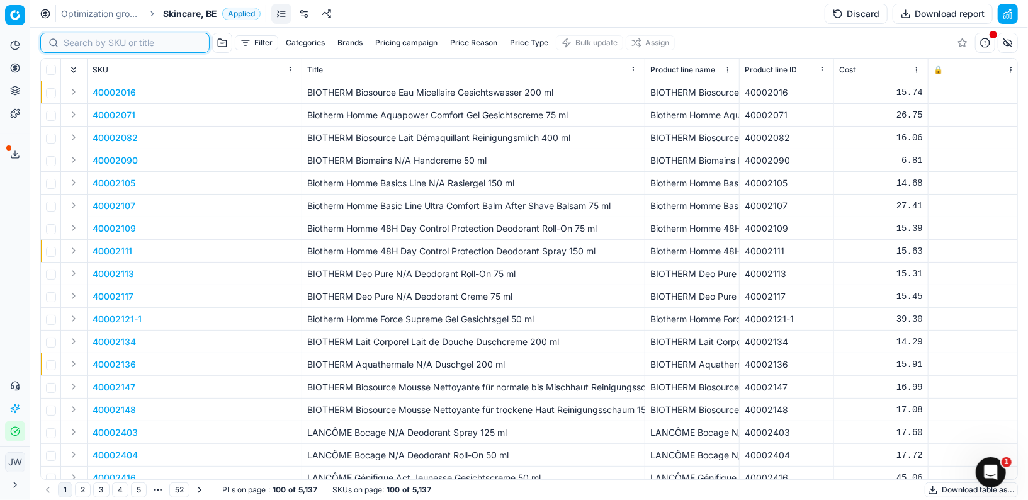
click at [84, 39] on input at bounding box center [133, 43] width 138 height 13
paste input "80058956-30"
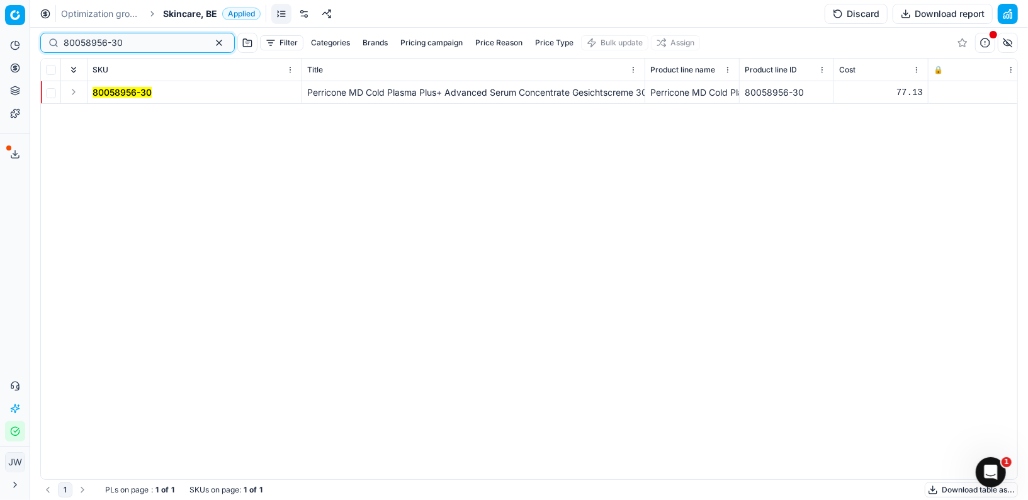
type input "80058956-30"
click at [80, 91] on button "Expand" at bounding box center [73, 91] width 15 height 15
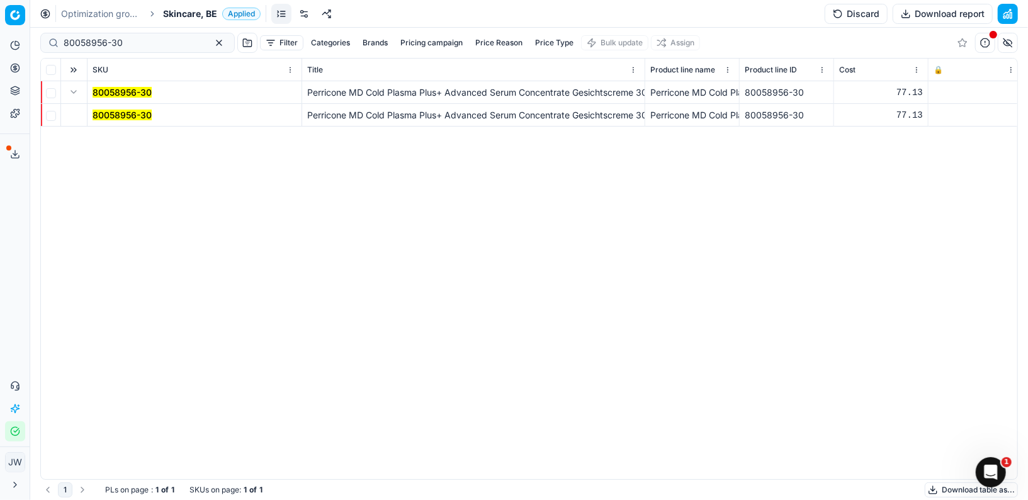
click at [98, 111] on mark "80058956-30" at bounding box center [122, 115] width 59 height 11
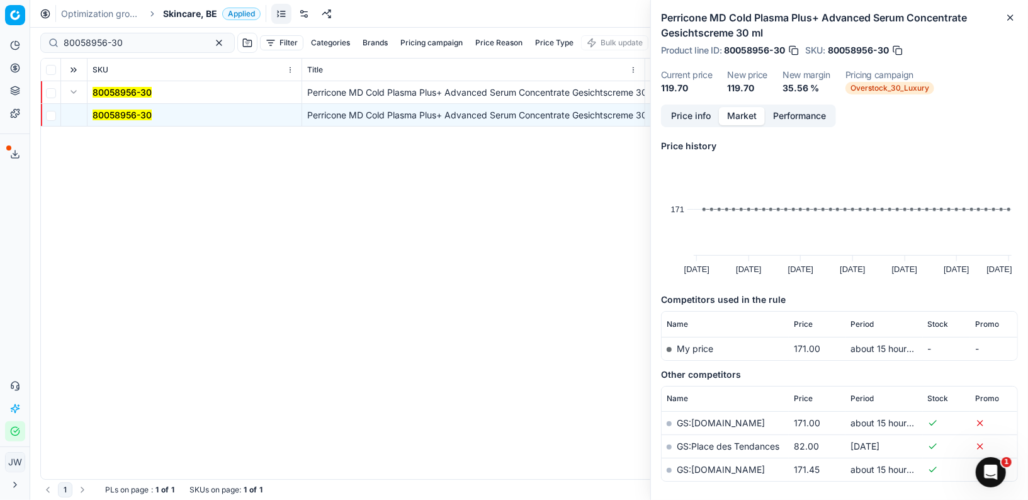
click at [744, 121] on button "Market" at bounding box center [742, 116] width 46 height 18
click at [694, 117] on button "Price info" at bounding box center [691, 116] width 56 height 18
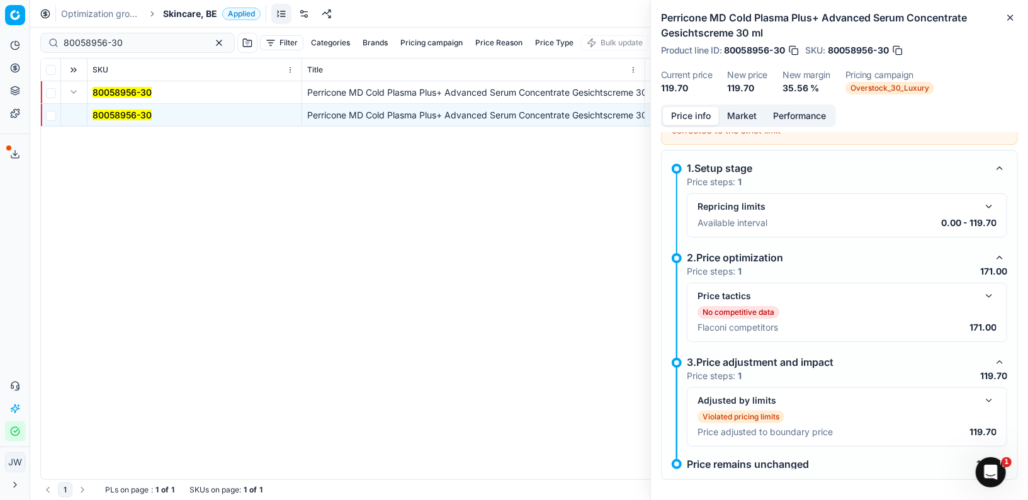
scroll to position [109, 0]
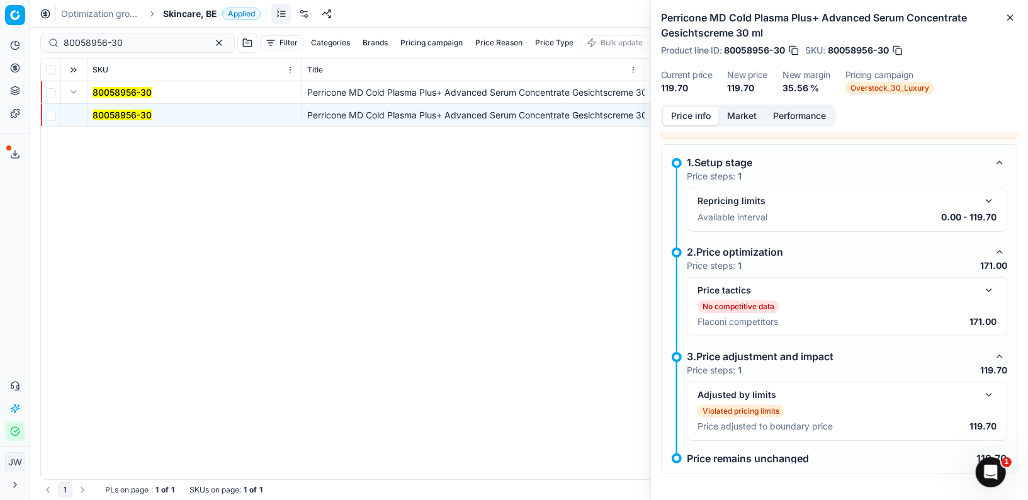
click at [989, 396] on button "button" at bounding box center [989, 394] width 15 height 15
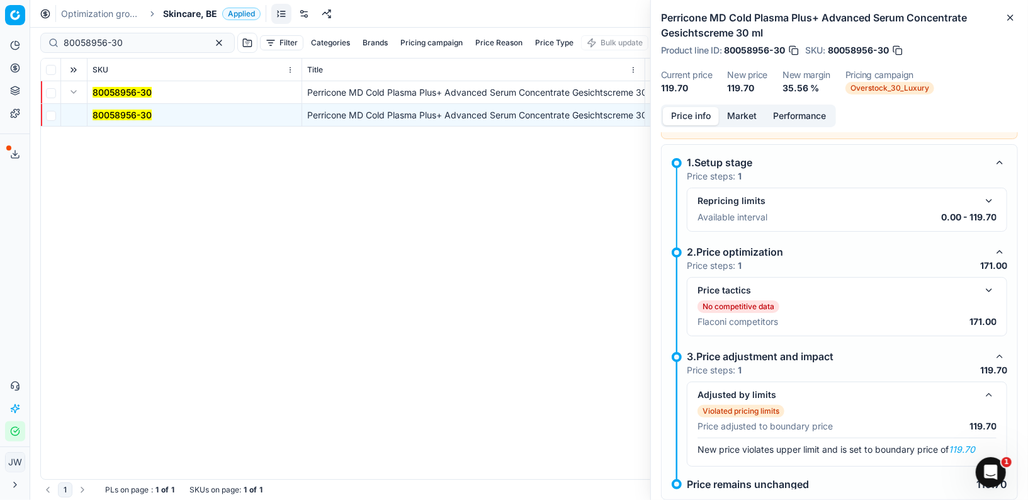
scroll to position [135, 0]
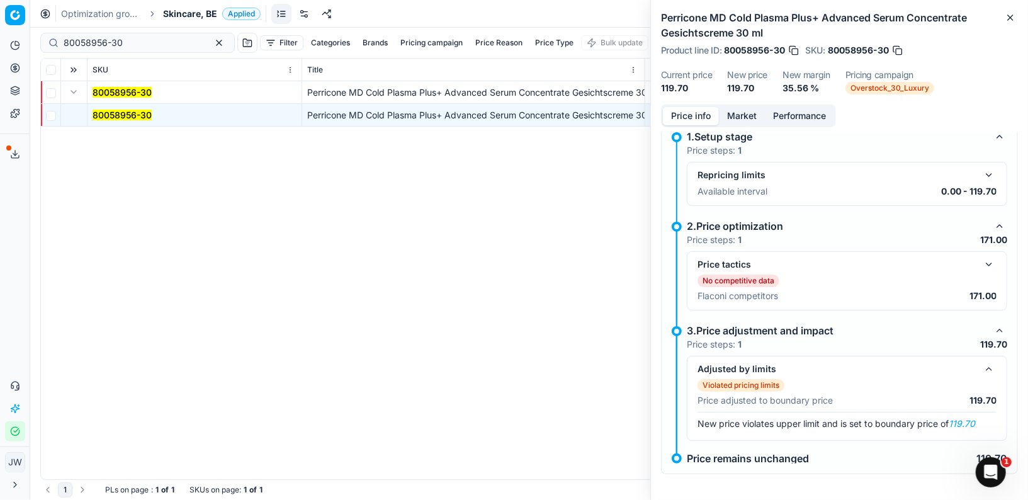
click at [991, 262] on button "button" at bounding box center [989, 264] width 15 height 15
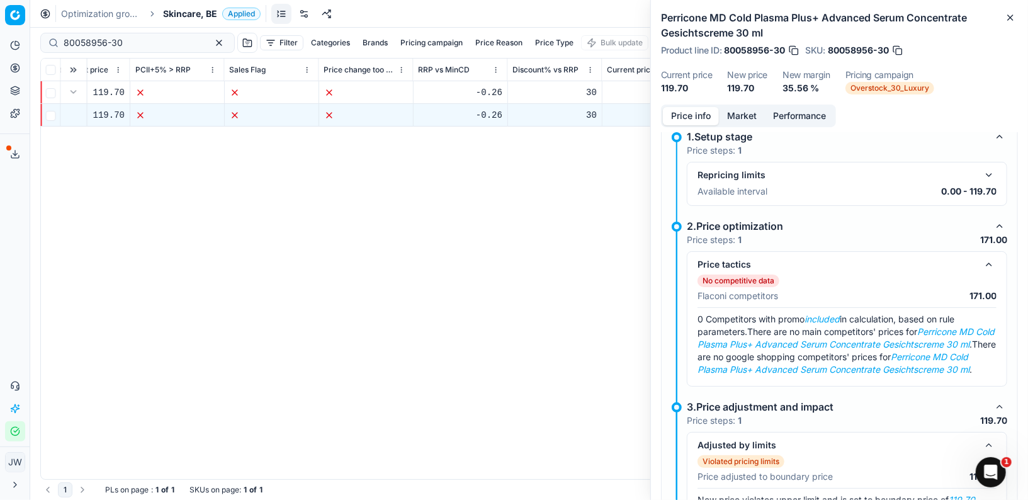
scroll to position [0, 1363]
drag, startPoint x: 152, startPoint y: 40, endPoint x: 25, endPoint y: 15, distance: 129.6
click at [25, 15] on div "Pricing platform Analytics Pricing Product portfolio Templates Export service 0…" at bounding box center [514, 250] width 1028 height 500
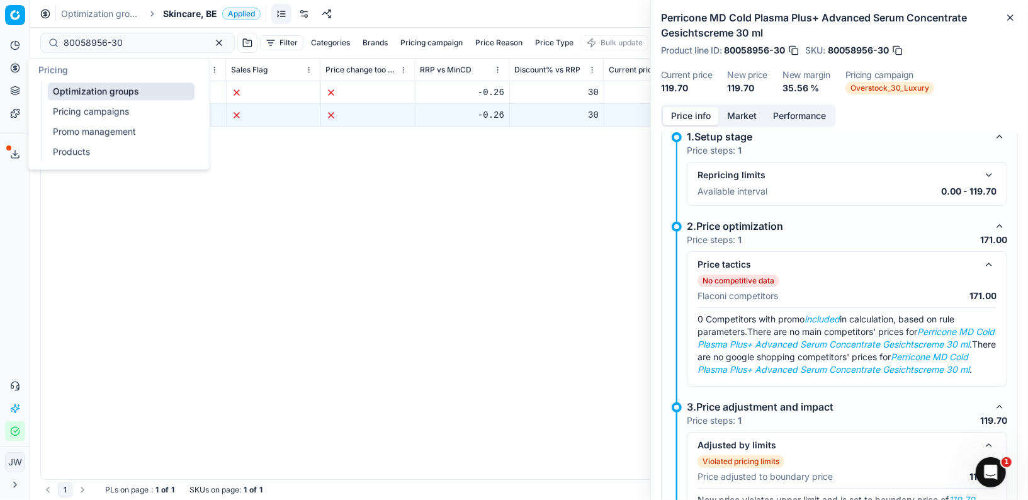
click at [14, 61] on button "Pricing" at bounding box center [15, 68] width 20 height 20
click at [62, 93] on link "Optimization groups" at bounding box center [121, 91] width 147 height 18
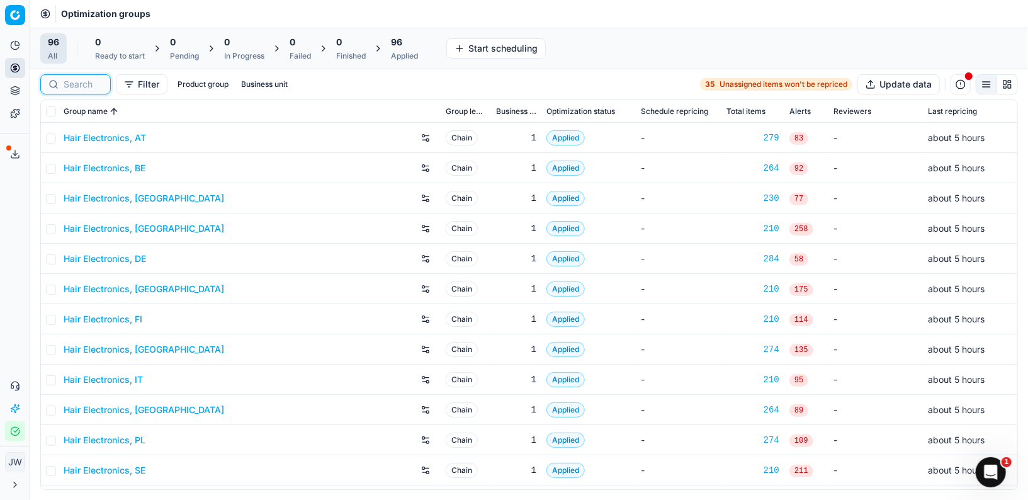
click at [91, 84] on input at bounding box center [83, 84] width 39 height 13
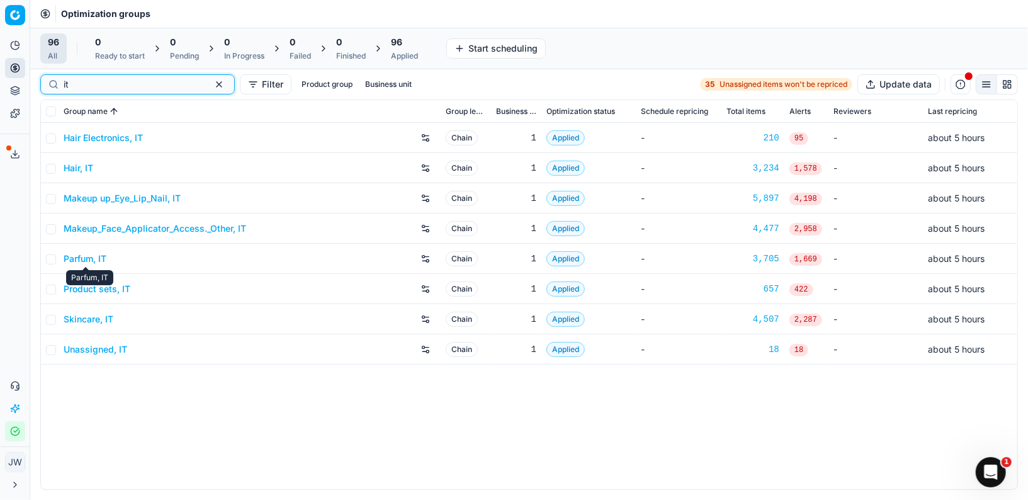
type input "it"
click at [99, 259] on link "Parfum, IT" at bounding box center [85, 259] width 43 height 13
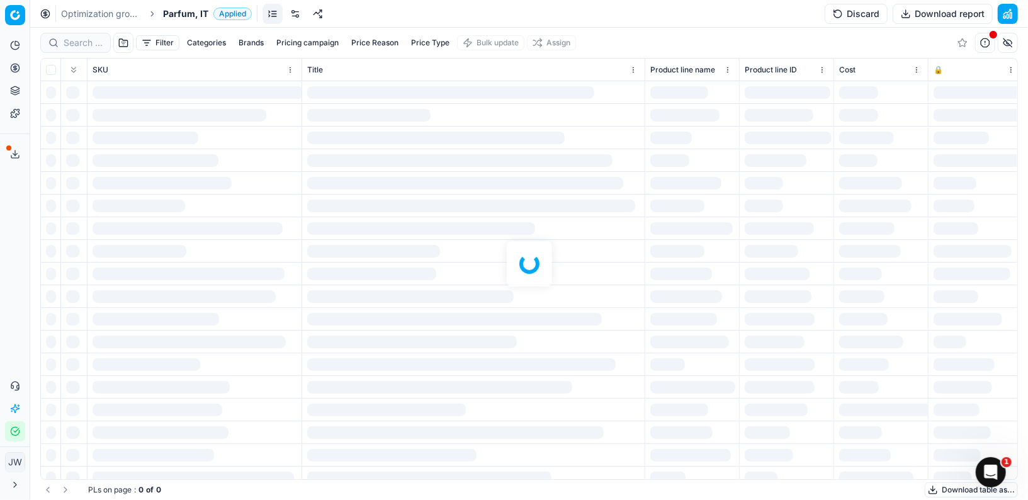
click at [71, 47] on div at bounding box center [529, 264] width 998 height 472
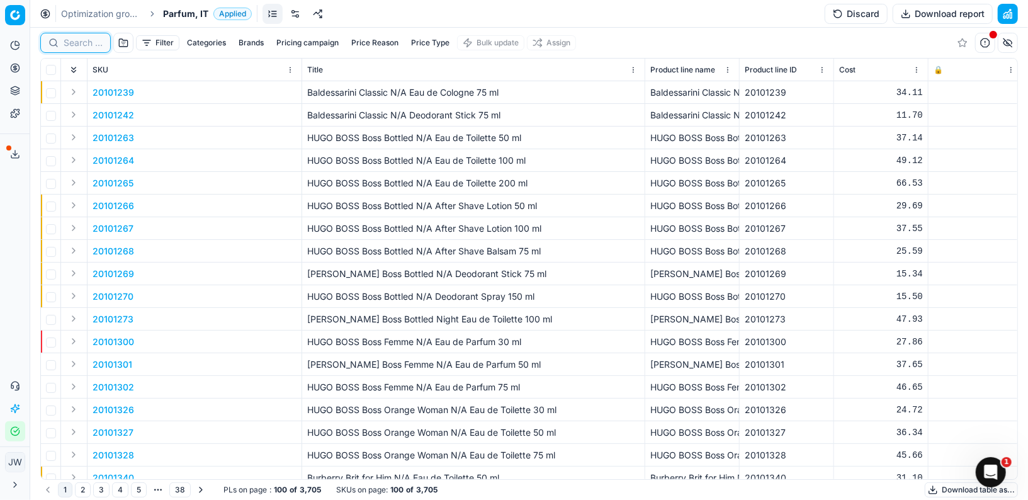
click at [71, 47] on input at bounding box center [83, 43] width 39 height 13
paste input "90006008-0009048"
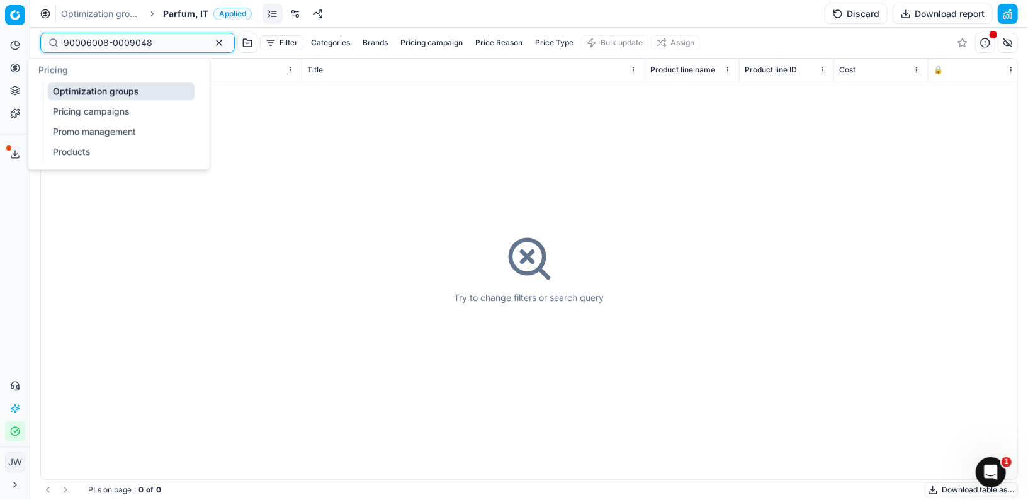
type input "90006008-0009048"
click at [72, 94] on link "Optimization groups" at bounding box center [121, 91] width 147 height 18
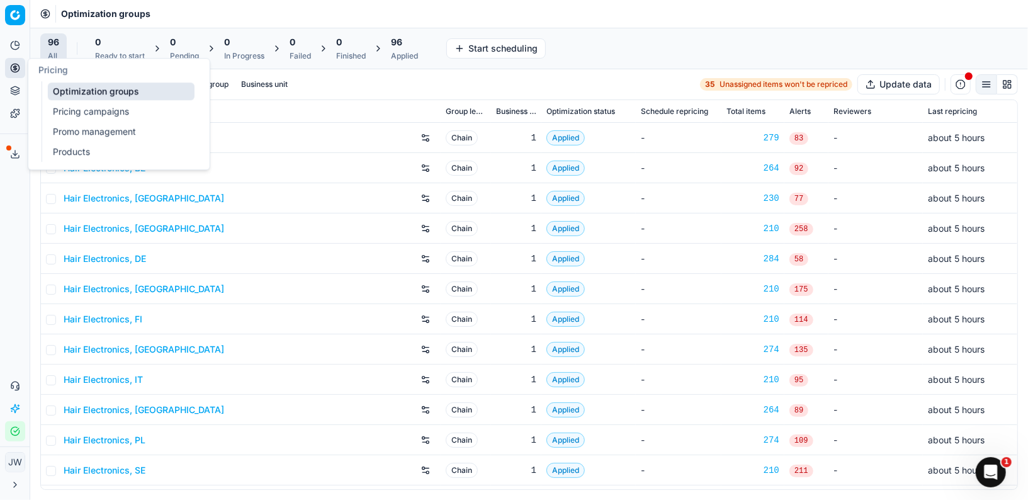
click at [79, 82] on link "Optimization groups" at bounding box center [121, 91] width 147 height 18
click at [66, 75] on div at bounding box center [75, 84] width 71 height 20
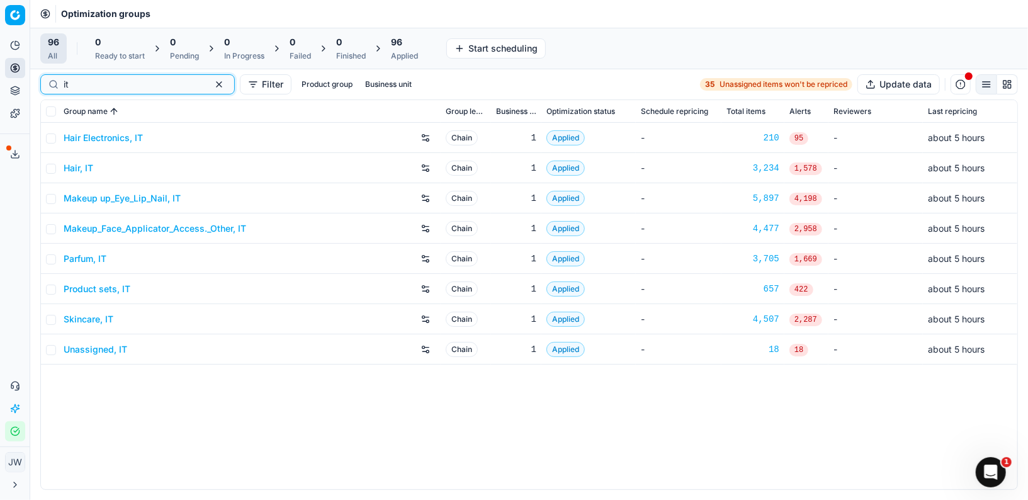
type input "it"
click at [100, 315] on link "Skincare, IT" at bounding box center [89, 319] width 50 height 13
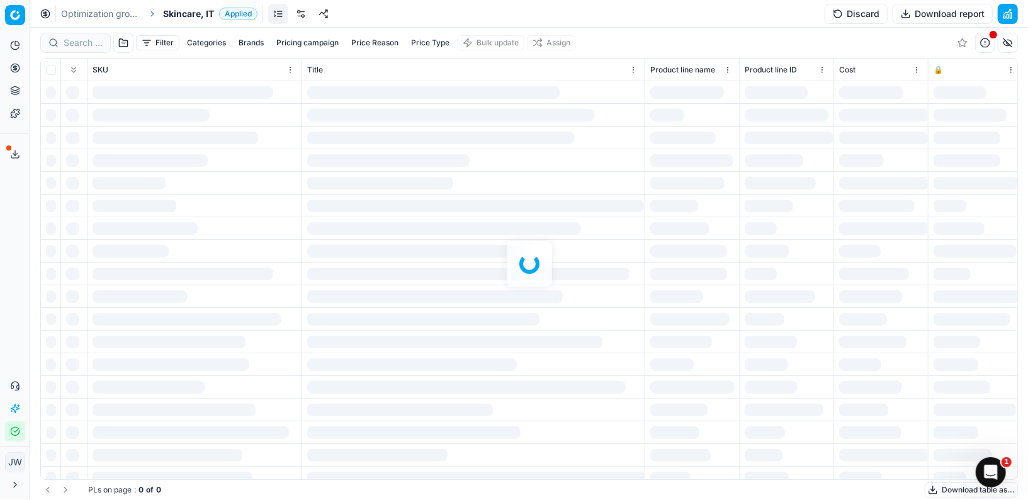
click at [81, 45] on div at bounding box center [529, 264] width 998 height 472
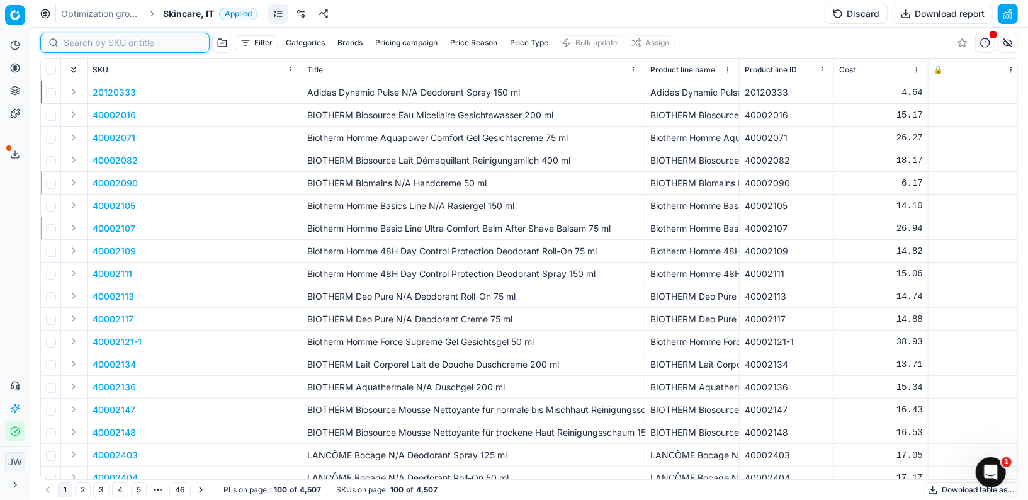
click at [81, 45] on input at bounding box center [133, 43] width 138 height 13
paste input "90006008-0009048"
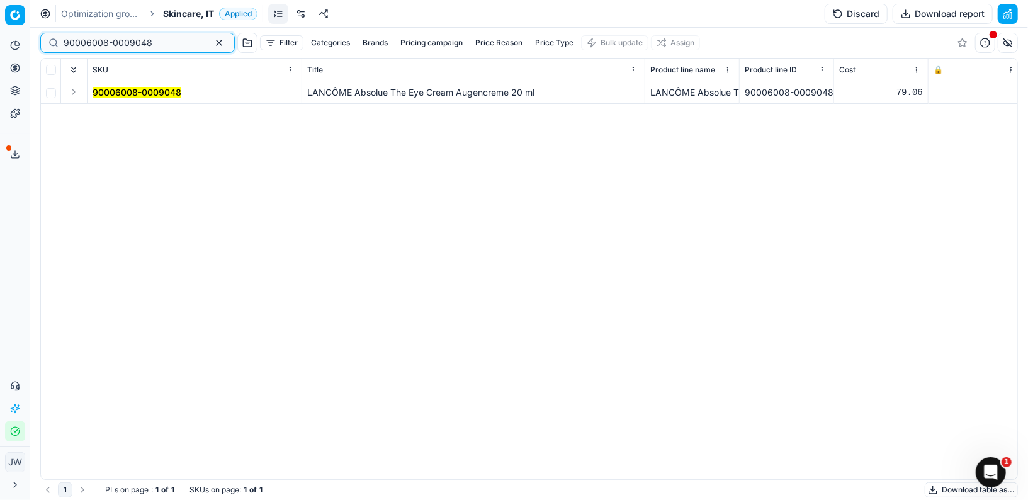
type input "90006008-0009048"
click at [73, 91] on button "Expand" at bounding box center [73, 91] width 15 height 15
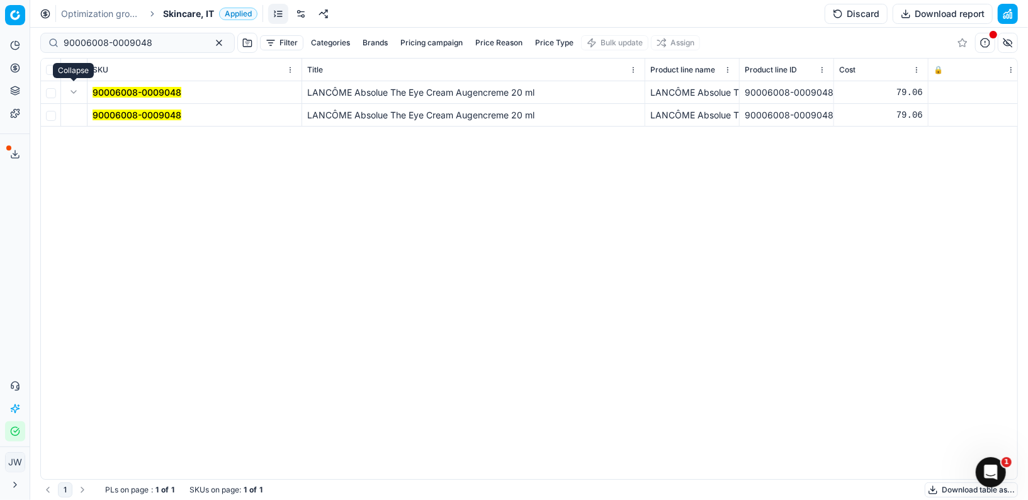
click at [99, 115] on mark "90006008-0009048" at bounding box center [137, 115] width 89 height 11
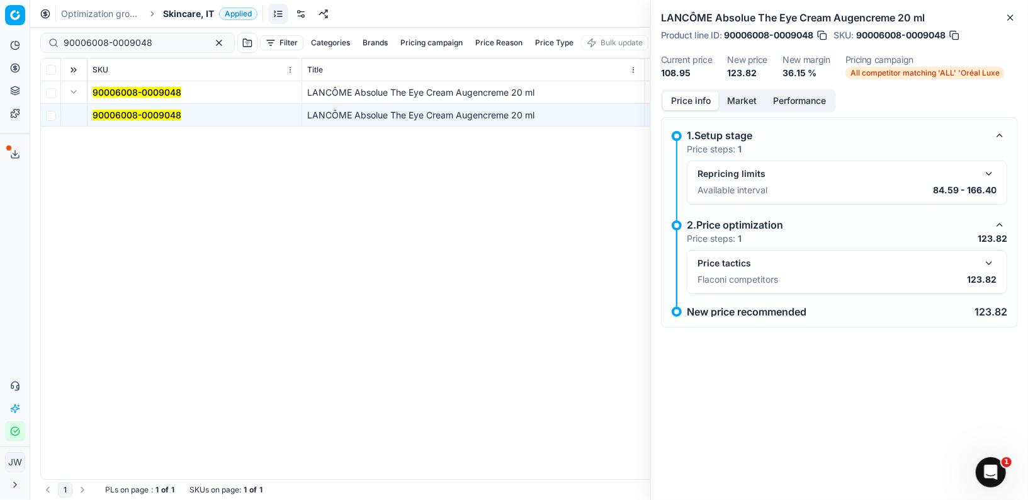
click at [992, 270] on div "Price tactics Flaconi competitors 123.82" at bounding box center [847, 272] width 299 height 33
click at [990, 266] on button "button" at bounding box center [989, 263] width 15 height 15
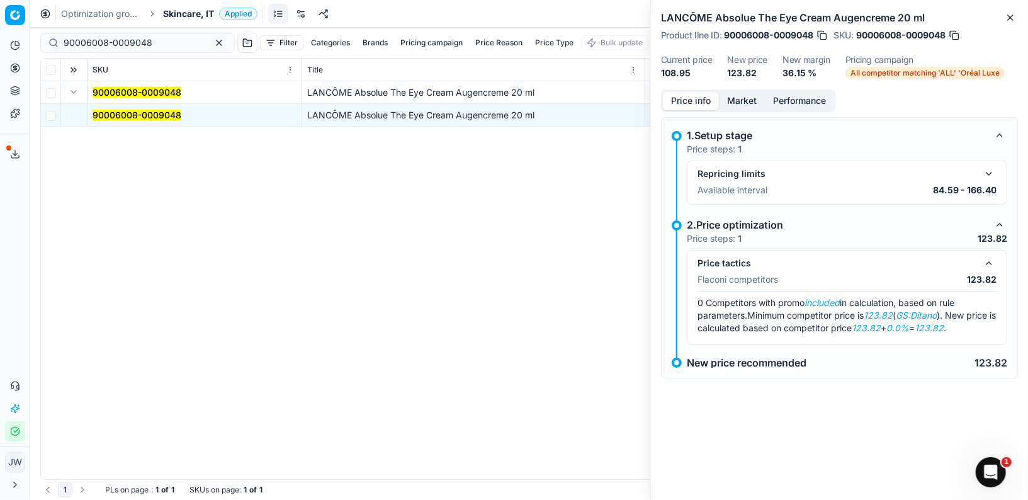
click at [738, 105] on button "Market" at bounding box center [742, 101] width 46 height 18
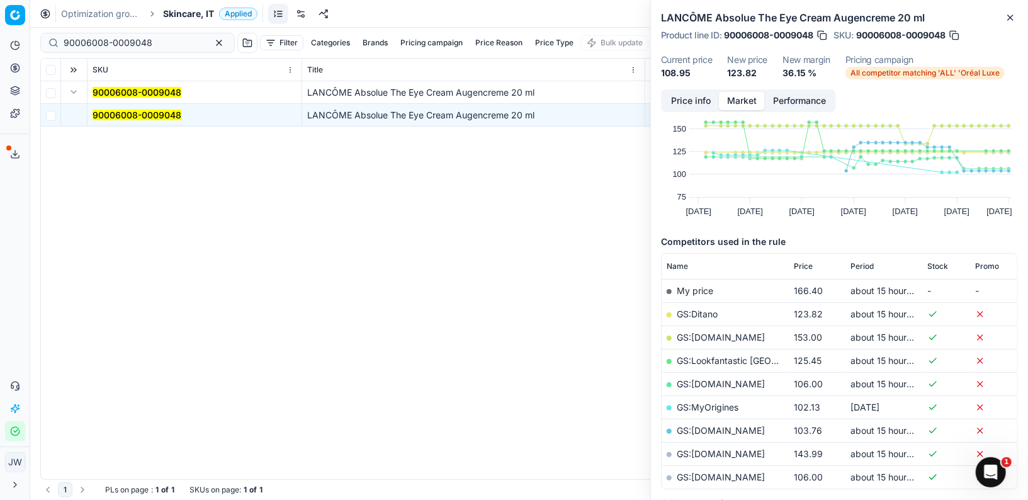
scroll to position [45, 0]
click at [701, 307] on link "GS:Ditano" at bounding box center [697, 312] width 41 height 11
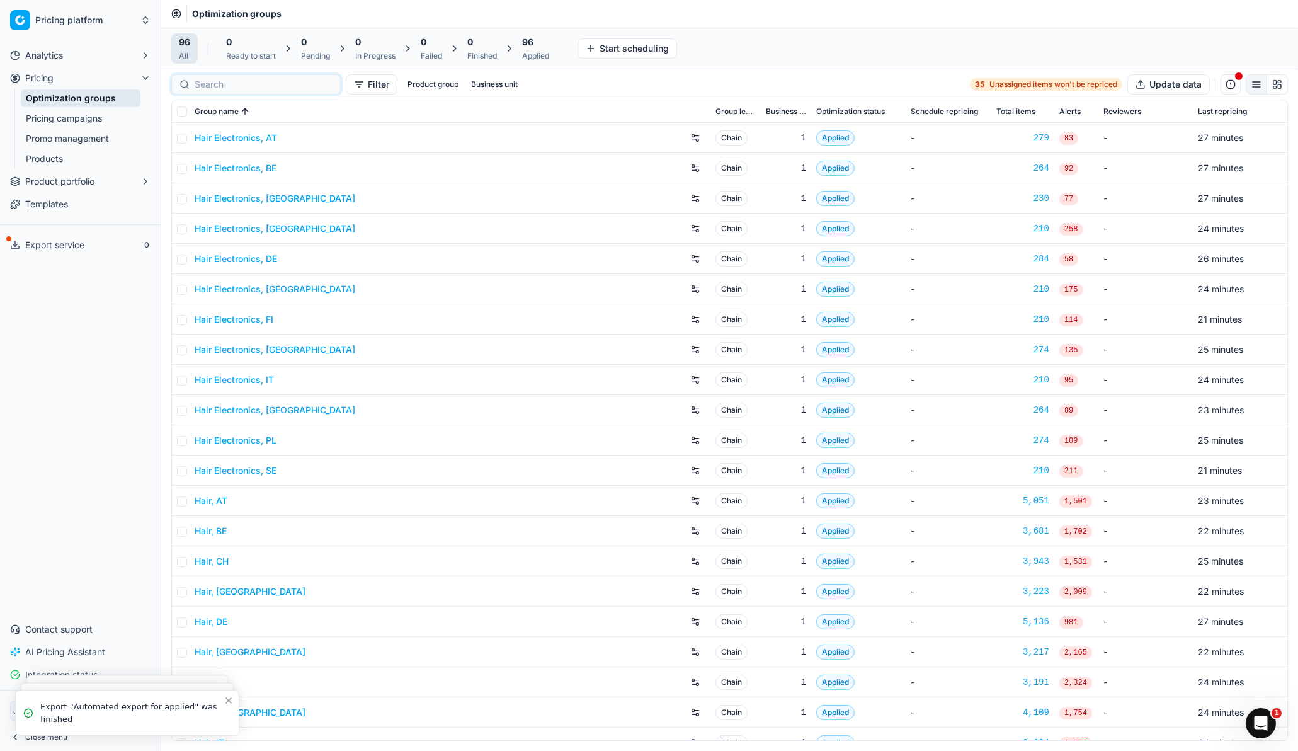
click at [209, 85] on input at bounding box center [264, 84] width 138 height 13
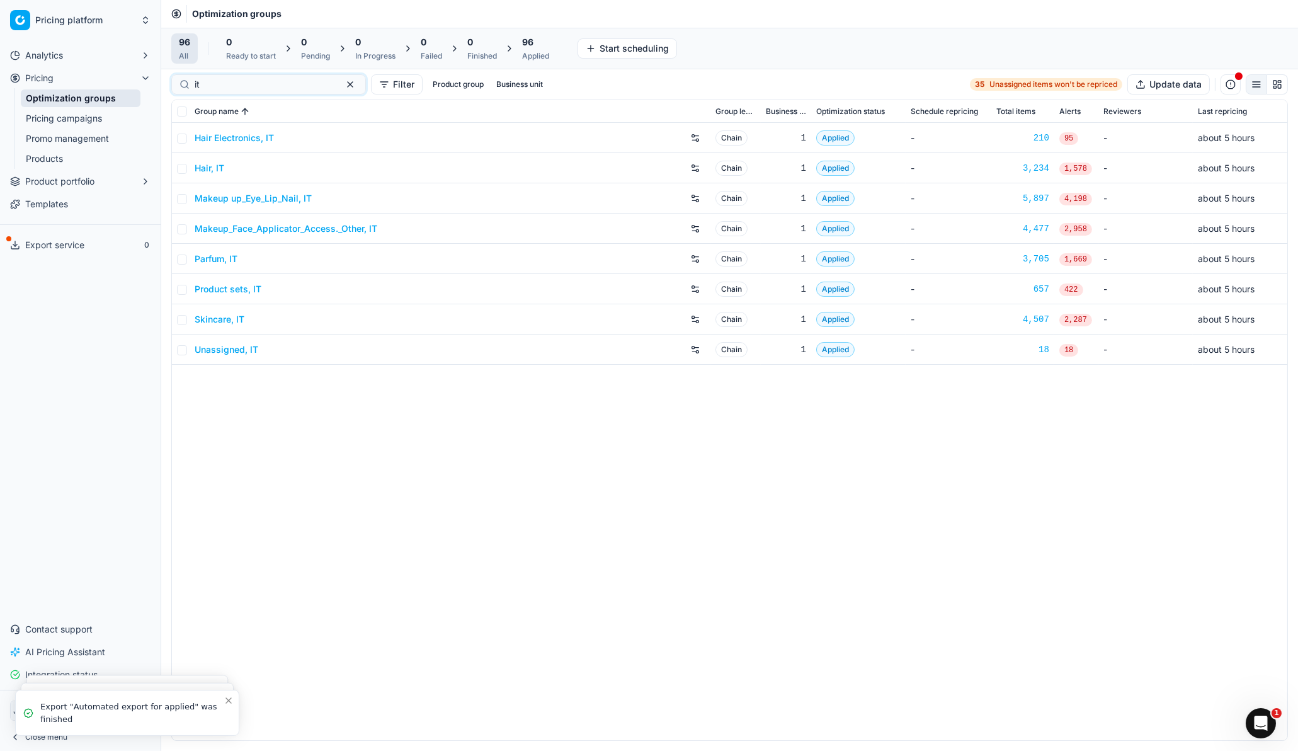
type input "it"
click at [219, 257] on link "Parfum, IT" at bounding box center [216, 259] width 43 height 13
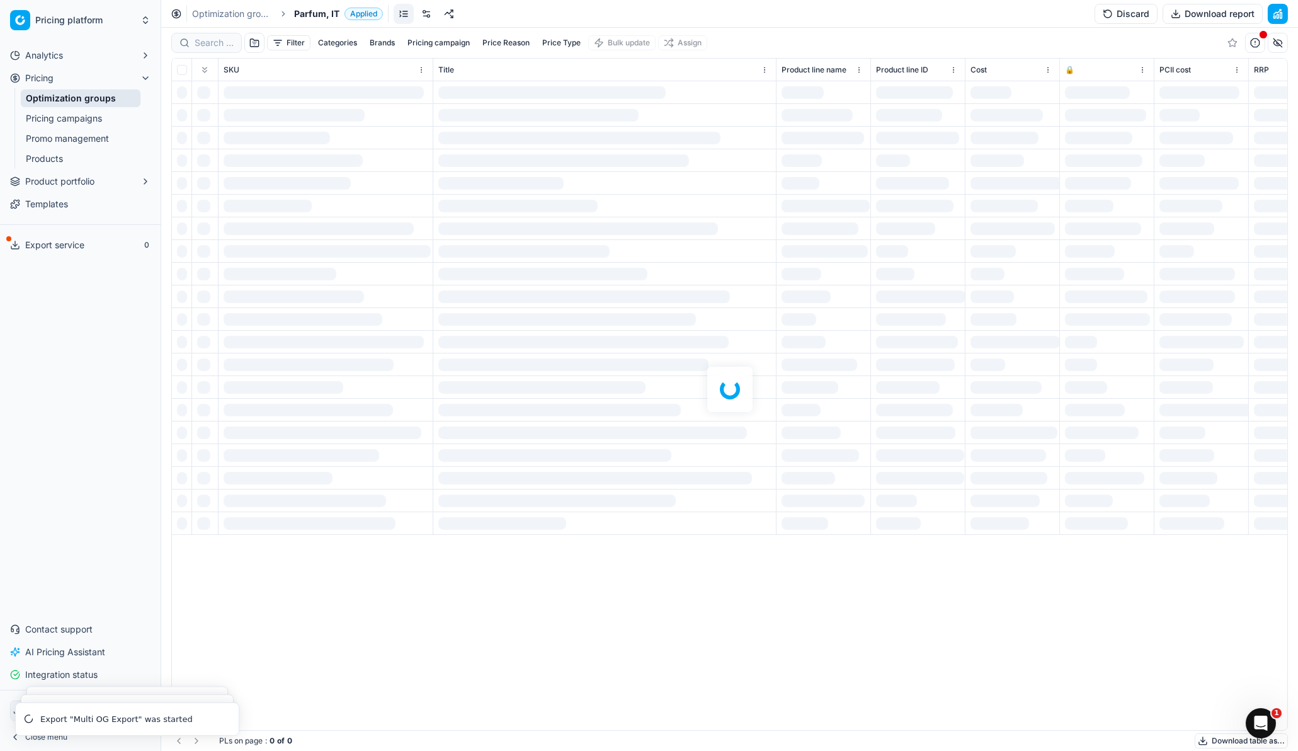
click at [429, 10] on link at bounding box center [426, 14] width 20 height 20
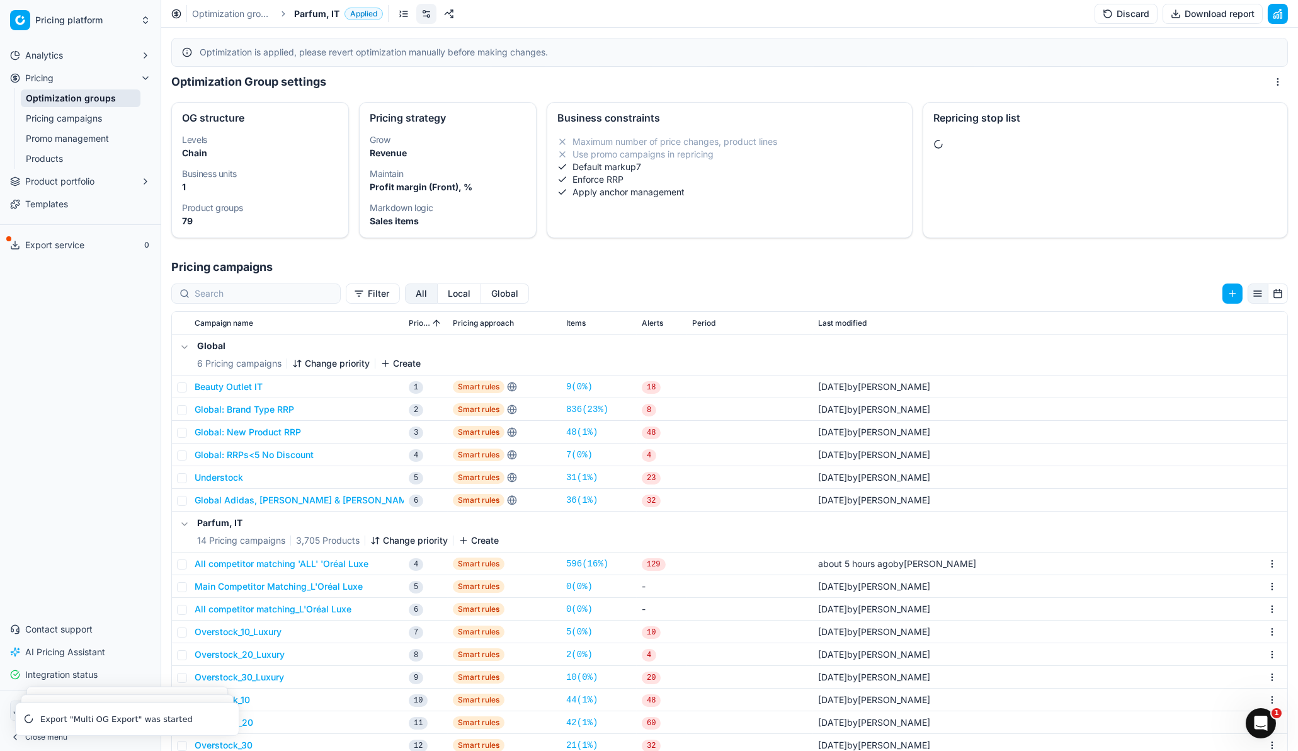
click at [438, 292] on button "Local" at bounding box center [459, 293] width 43 height 20
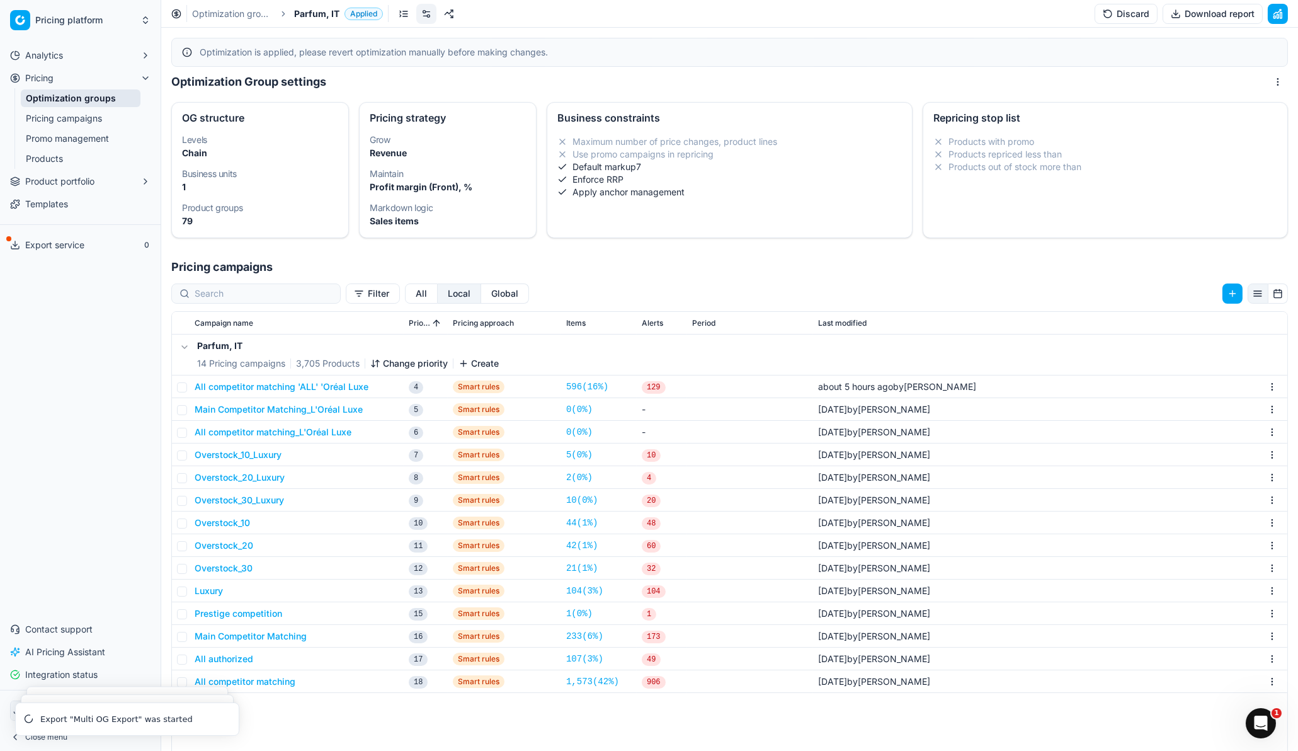
click at [282, 383] on button "All competitor matching 'ALL' 'Oréal Luxe" at bounding box center [282, 386] width 174 height 13
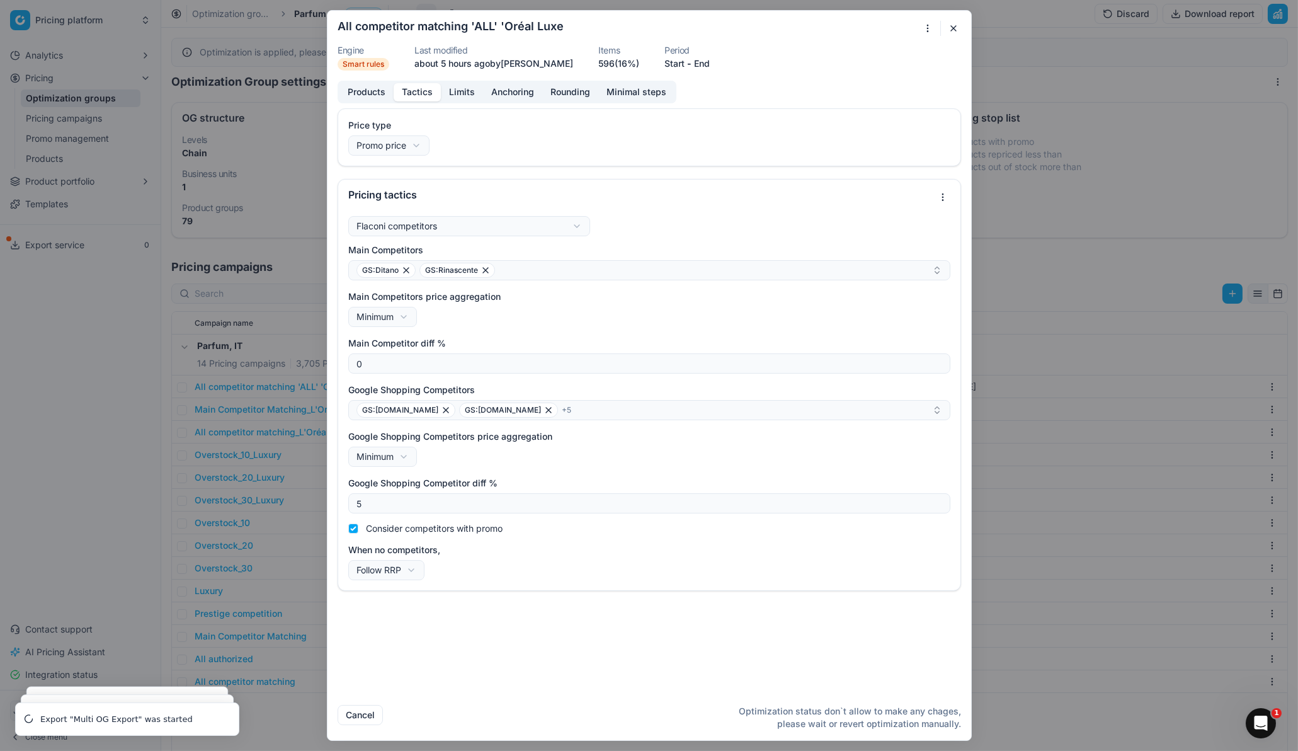
click at [411, 90] on button "Tactics" at bounding box center [417, 92] width 47 height 18
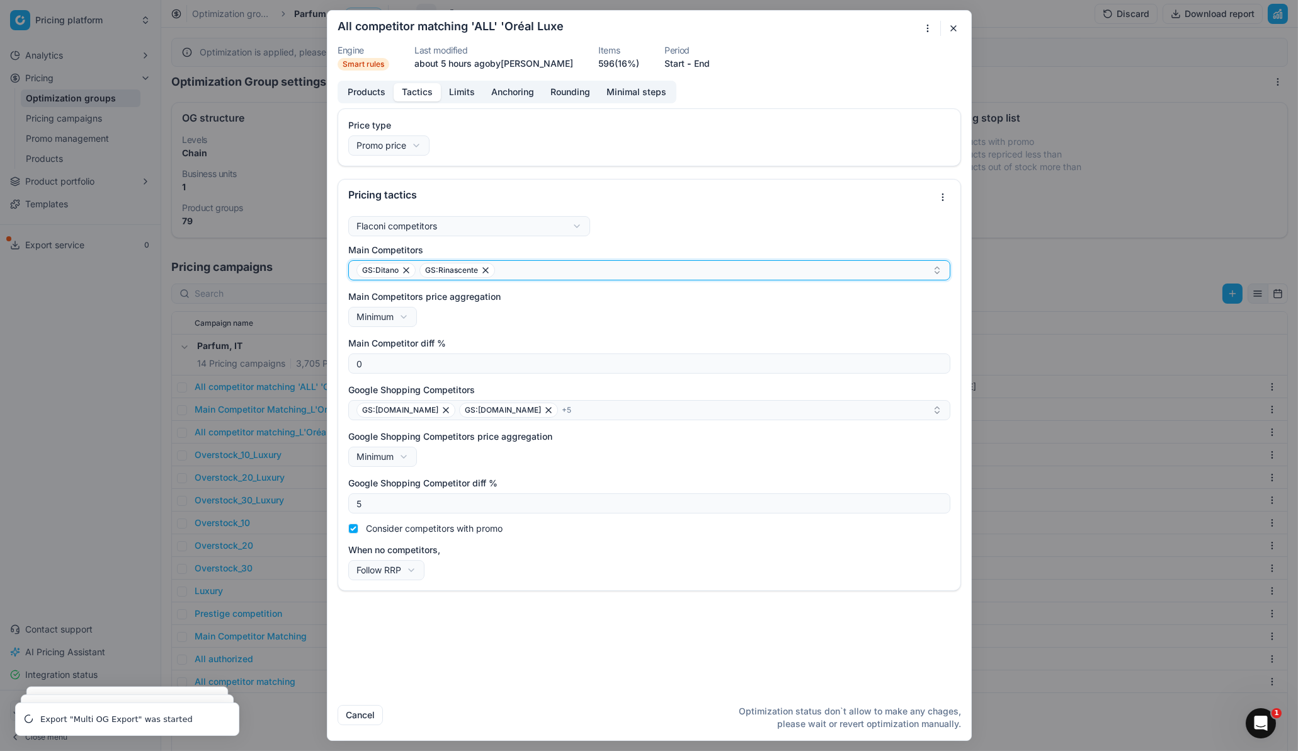
click at [524, 275] on div "GS:Ditano GS:Rinascente" at bounding box center [644, 270] width 576 height 15
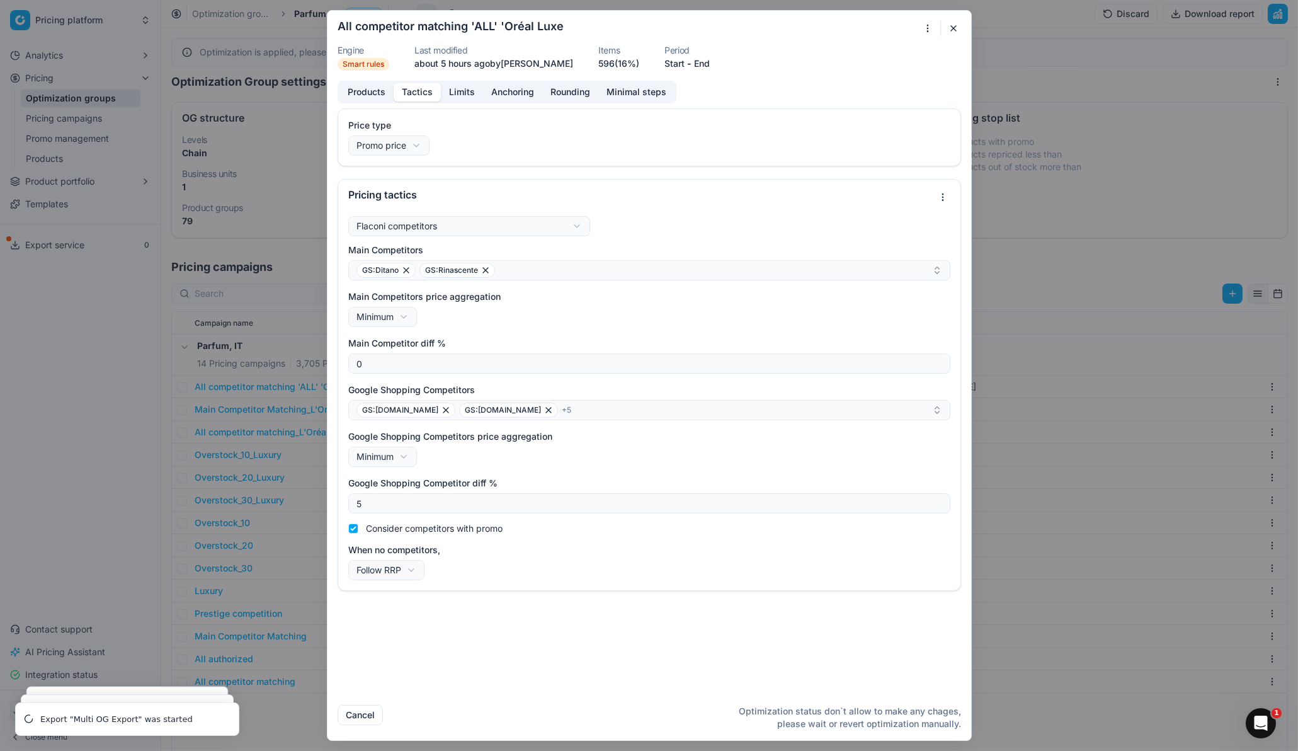
click at [653, 229] on div "Flaconi competitors Flaconi competitorsFlaconi competitors rule: first takes in…" at bounding box center [649, 398] width 602 height 364
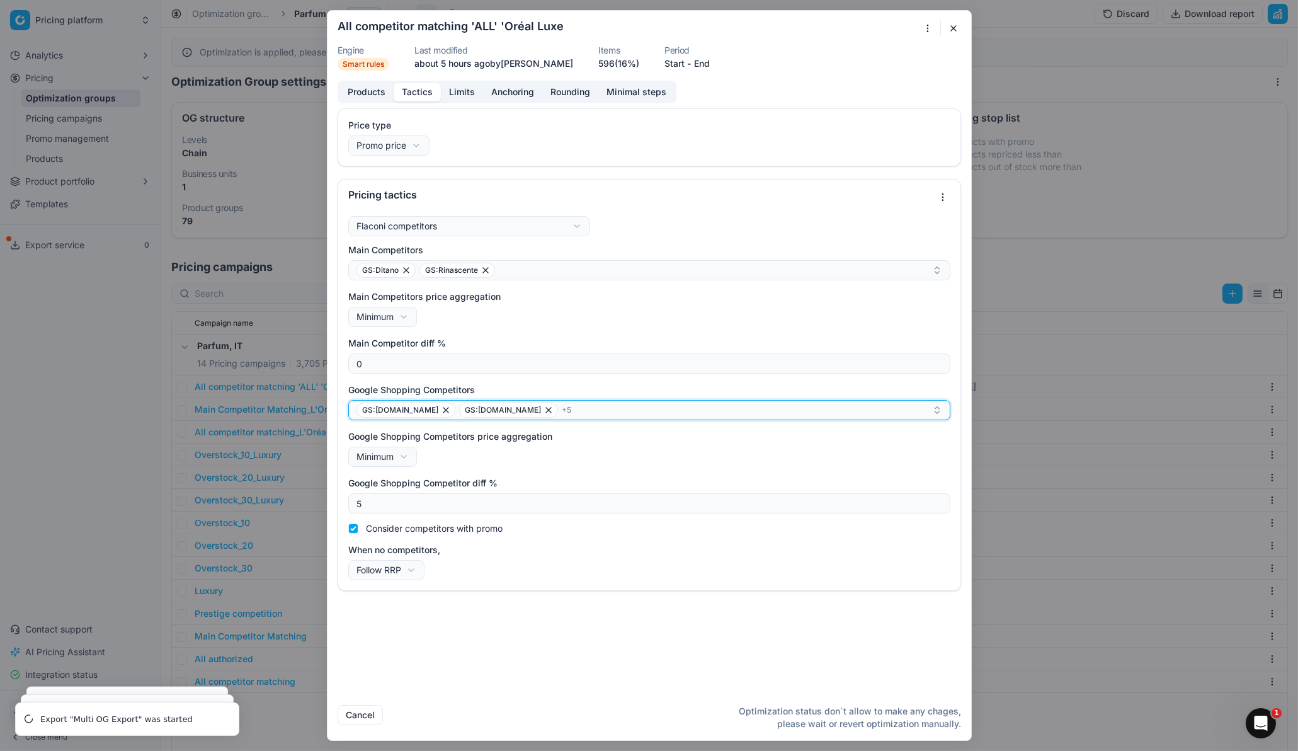
click at [584, 408] on div "GS:parfumdreams.IT GS:Douglas.it + 5" at bounding box center [644, 409] width 576 height 15
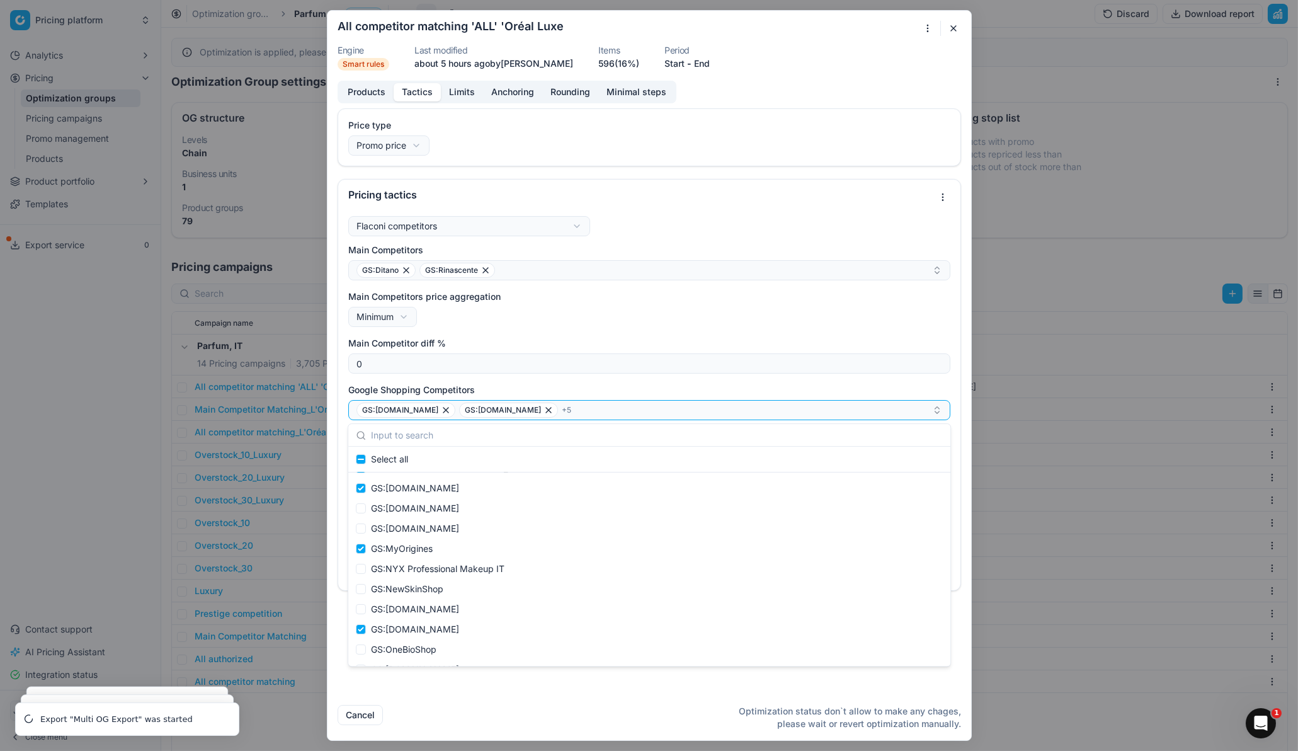
scroll to position [814, 0]
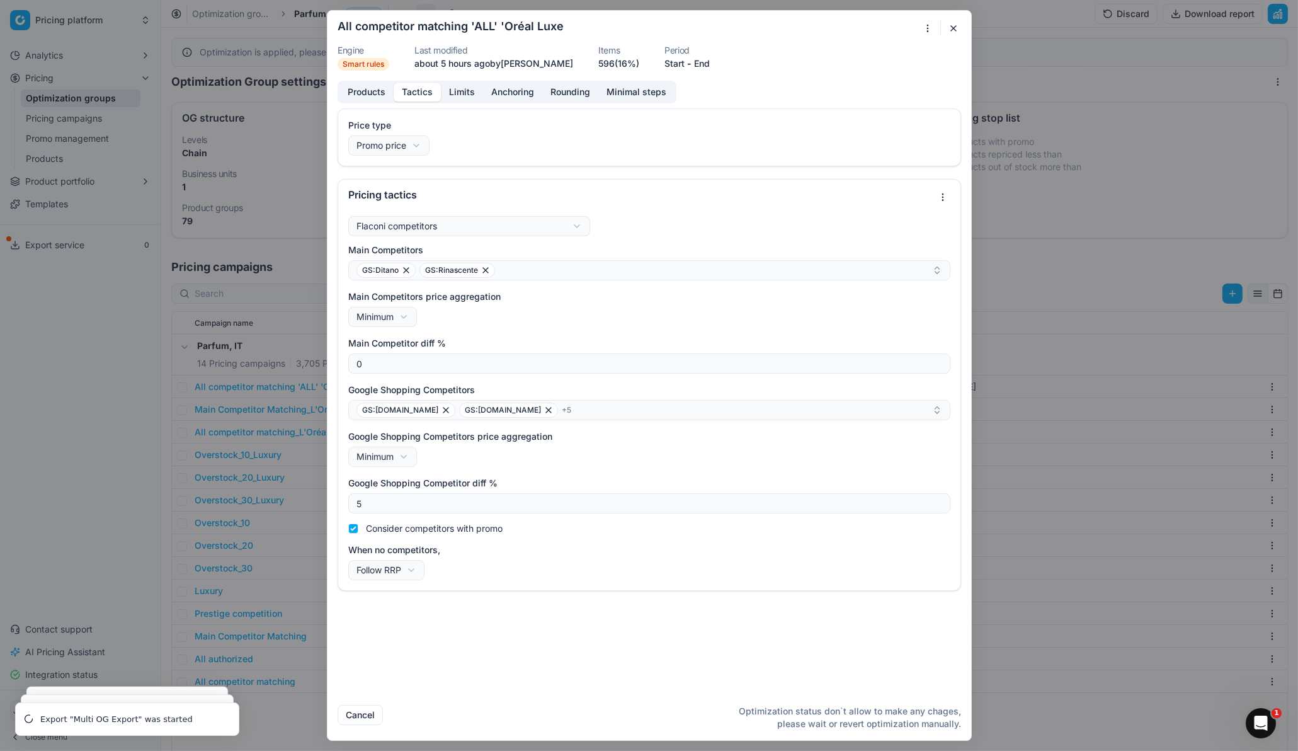
click at [953, 30] on button "button" at bounding box center [953, 28] width 15 height 15
